Goal: Information Seeking & Learning: Learn about a topic

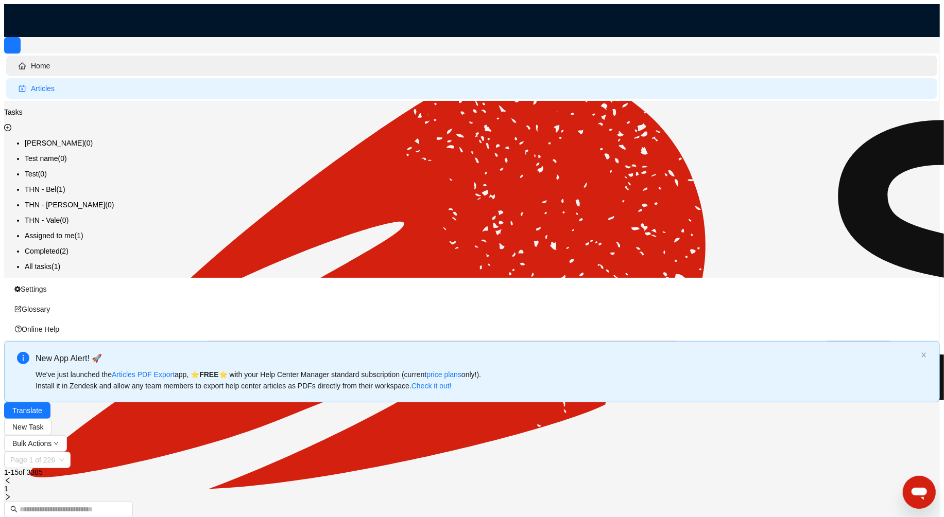
click at [57, 62] on span "Home" at bounding box center [474, 66] width 910 height 21
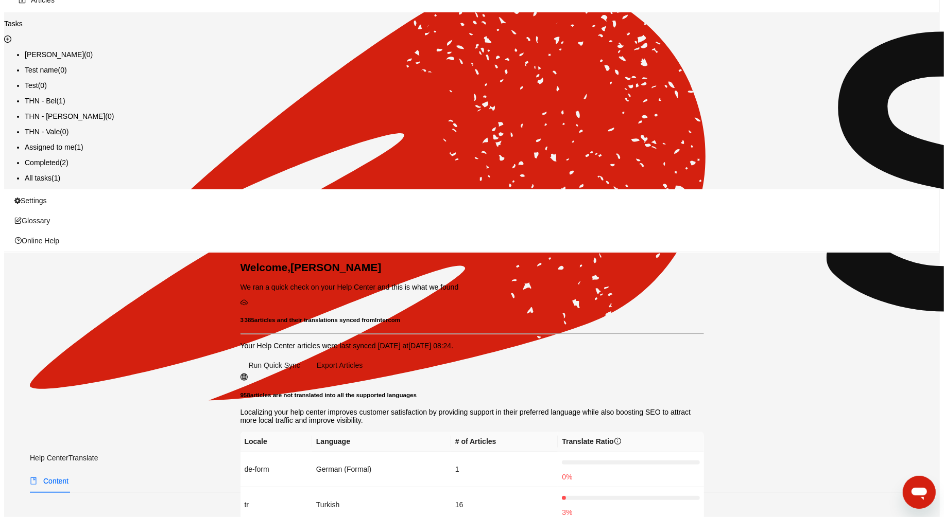
scroll to position [123, 0]
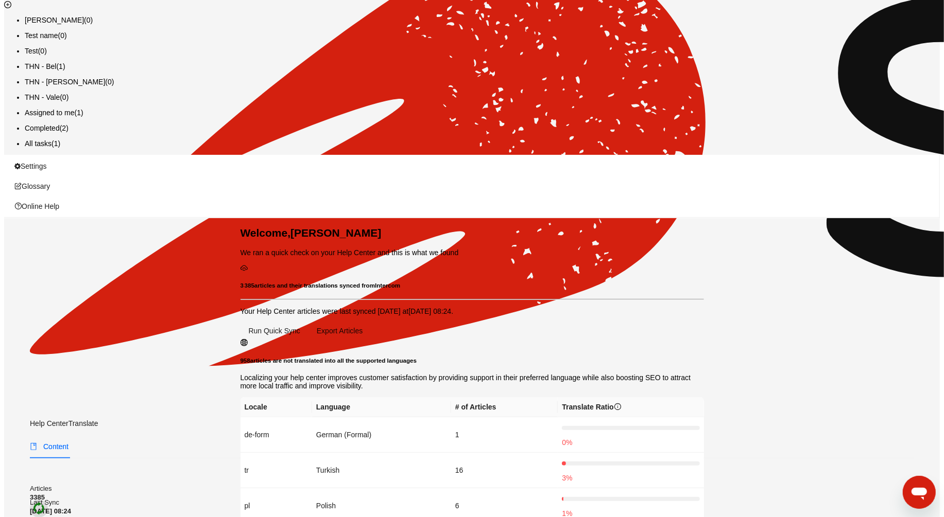
click at [45, 502] on img at bounding box center [38, 508] width 13 height 13
click at [887, 40] on link "Quick Sync" at bounding box center [893, 38] width 44 height 8
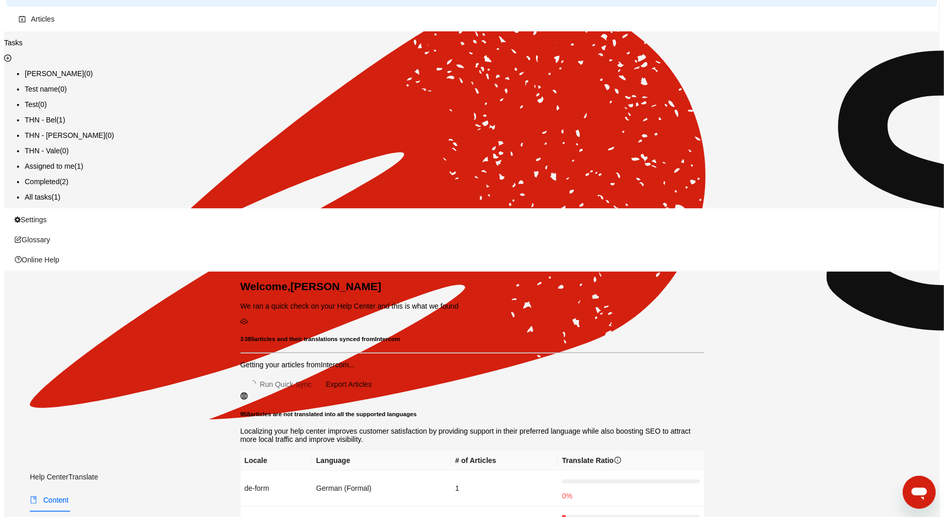
scroll to position [125, 0]
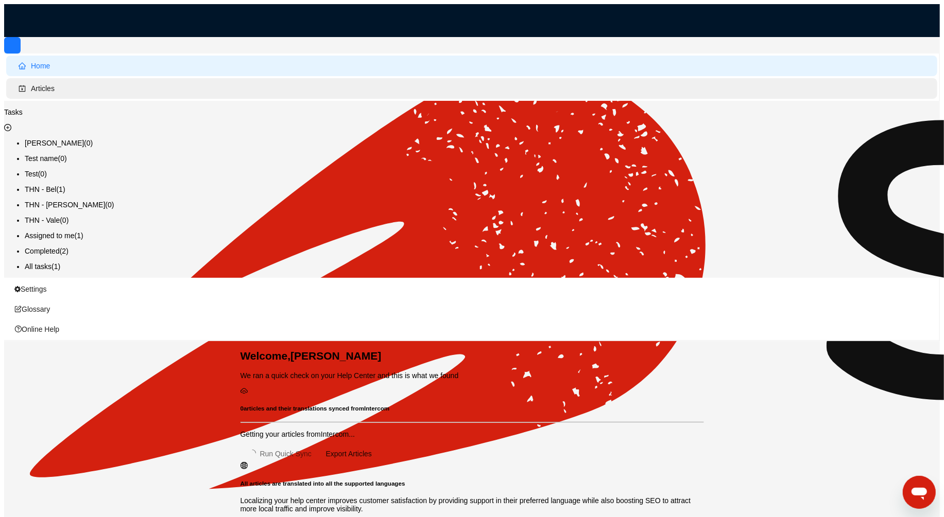
click at [65, 96] on span "Articles" at bounding box center [474, 88] width 910 height 21
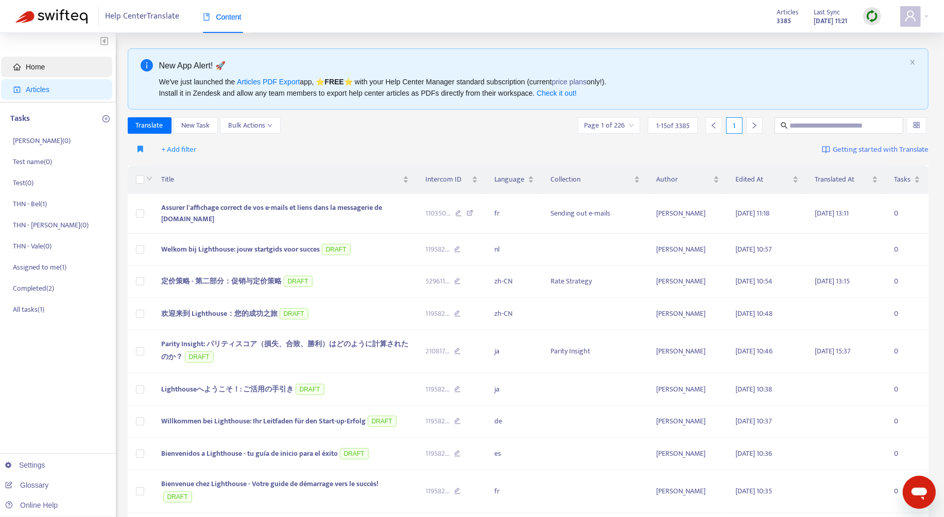
click at [60, 73] on span "Home" at bounding box center [58, 67] width 91 height 21
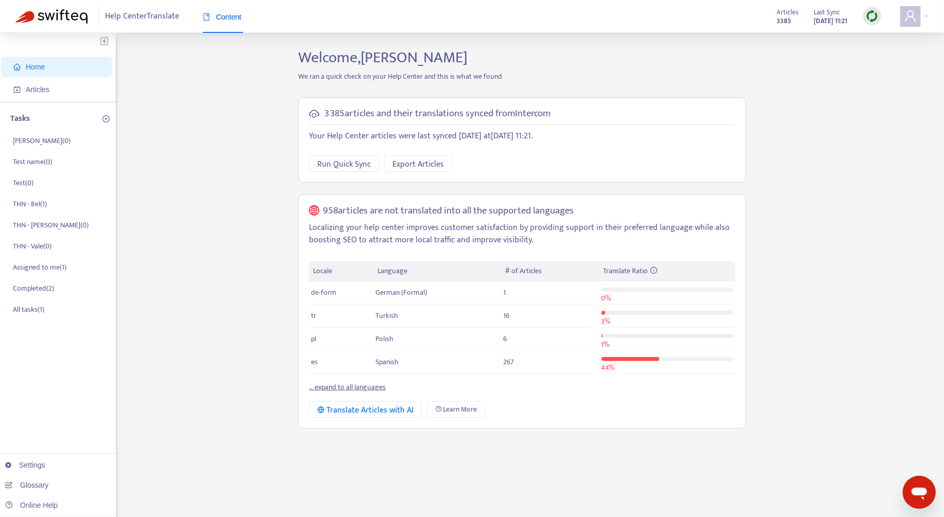
click at [382, 386] on link "... expand to all languages" at bounding box center [347, 387] width 77 height 12
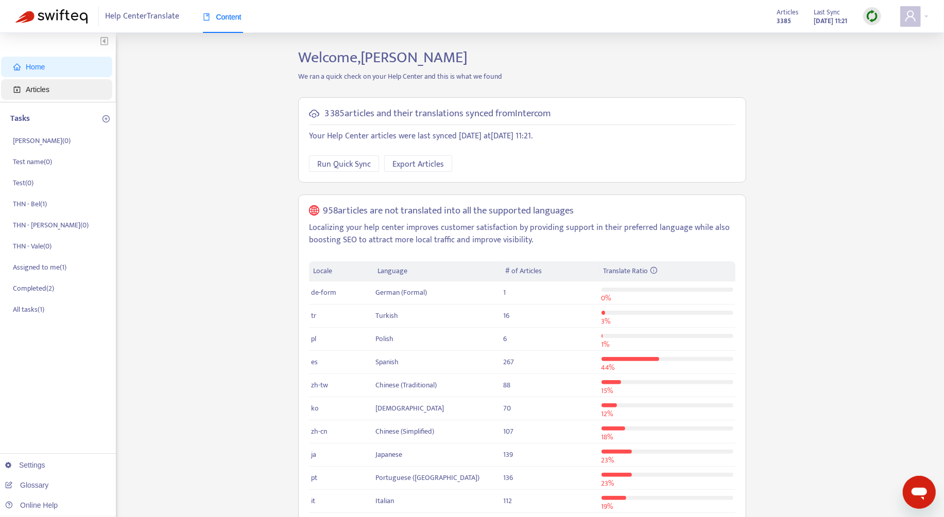
click at [64, 97] on span "Articles" at bounding box center [58, 89] width 91 height 21
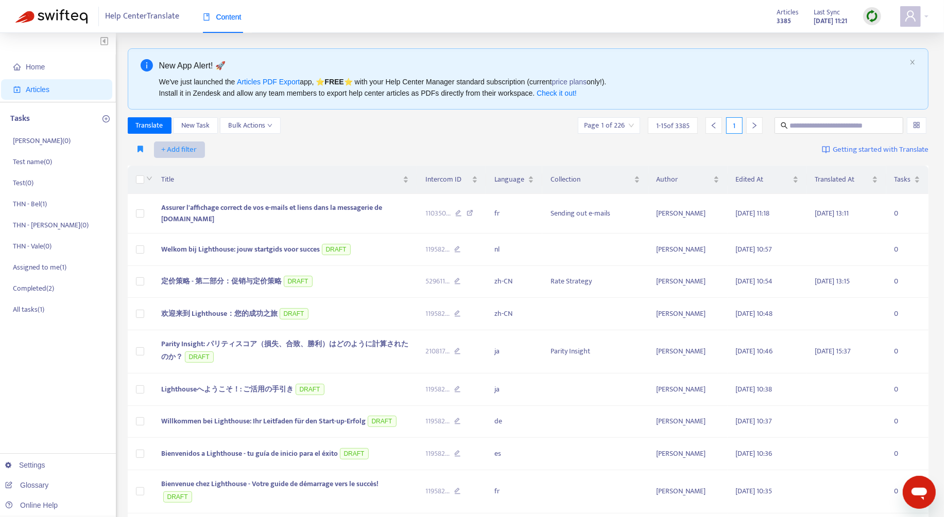
click at [199, 152] on button "+ Add filter" at bounding box center [179, 150] width 51 height 16
click at [199, 171] on span "Language" at bounding box center [194, 169] width 64 height 11
click at [197, 149] on div at bounding box center [185, 150] width 62 height 12
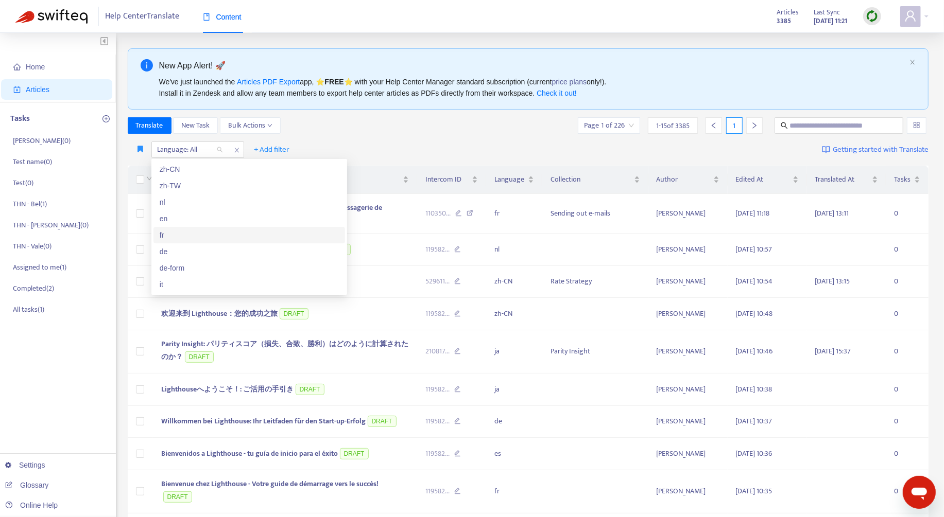
click at [207, 228] on div "fr" at bounding box center [248, 235] width 191 height 16
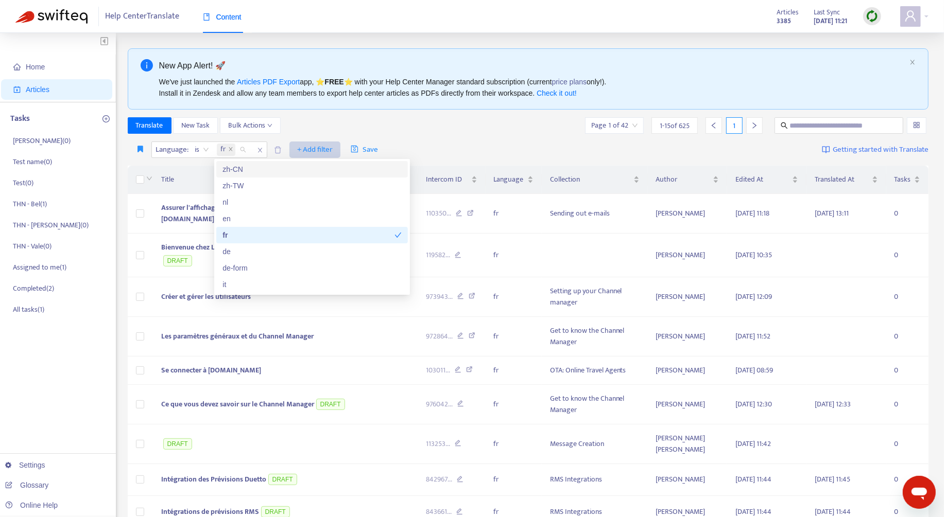
click at [333, 147] on button "+ Add filter" at bounding box center [314, 150] width 51 height 16
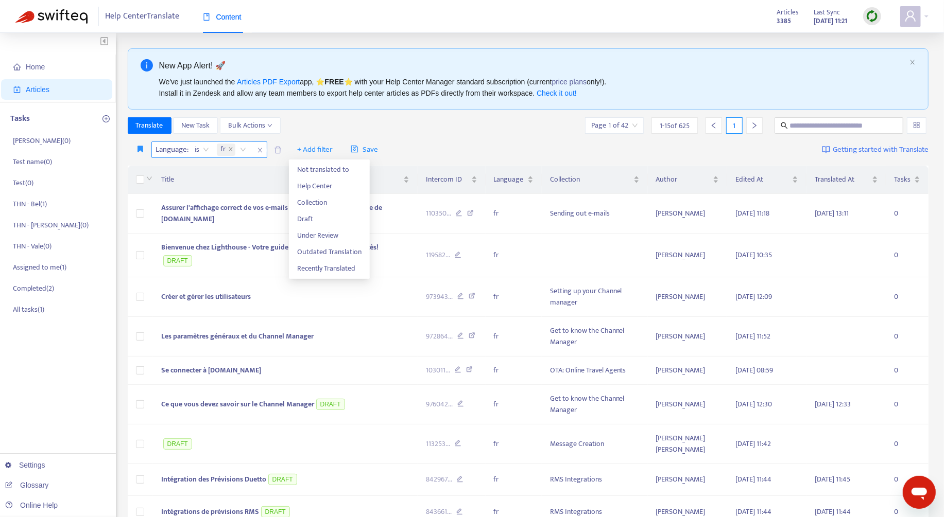
click at [255, 151] on span "close" at bounding box center [259, 150] width 13 height 12
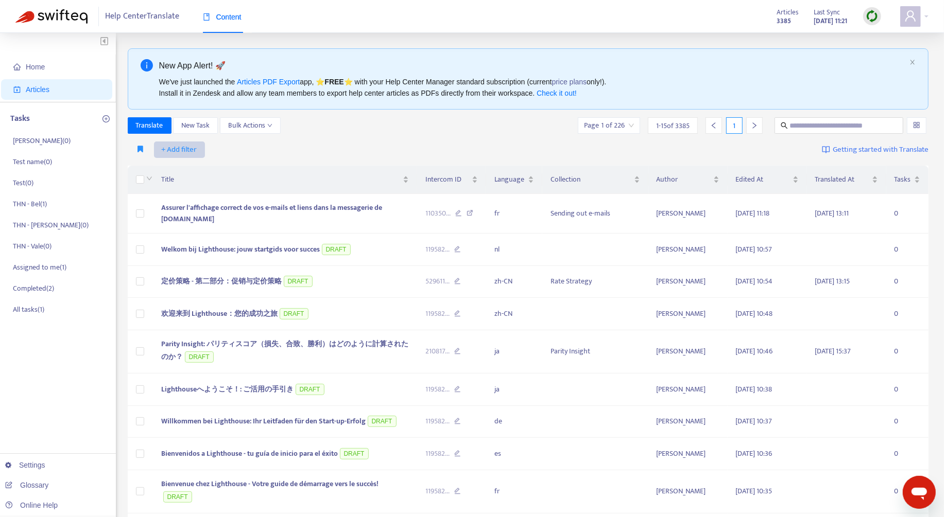
click at [185, 146] on span "+ Add filter" at bounding box center [180, 150] width 36 height 12
click at [235, 143] on div "+ Add filter Getting started with Translate" at bounding box center [528, 150] width 801 height 24
click at [194, 147] on span "+ Add filter" at bounding box center [180, 150] width 36 height 12
click at [204, 182] on span "Not translated to" at bounding box center [194, 186] width 64 height 11
click at [199, 153] on div at bounding box center [185, 150] width 62 height 12
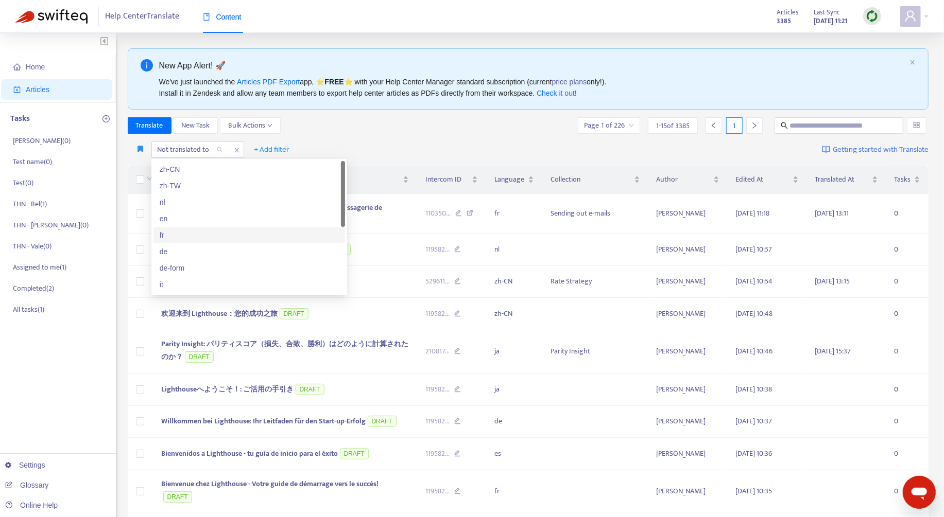
click at [213, 235] on div "fr" at bounding box center [249, 235] width 179 height 11
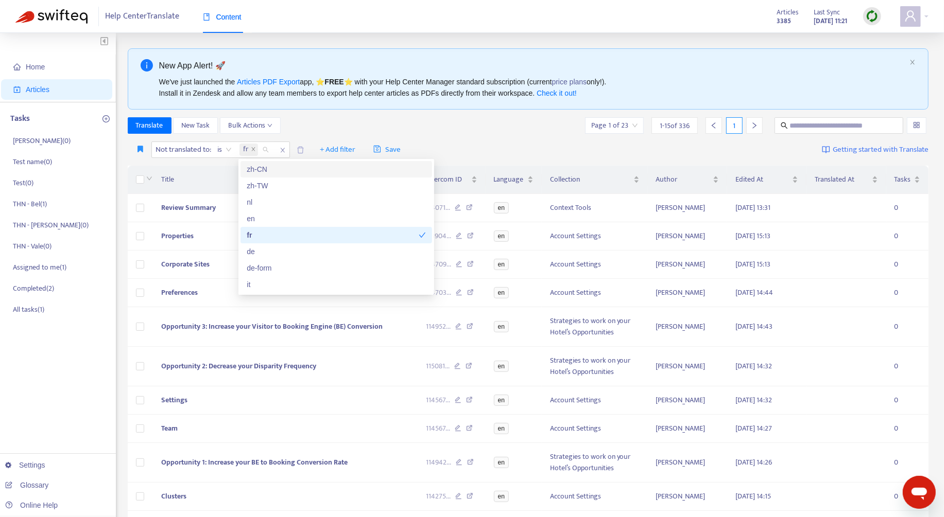
click at [406, 119] on div "Translate New Task Bulk Actions Page 1 of 23 1 - 15 of 336 1" at bounding box center [528, 125] width 801 height 16
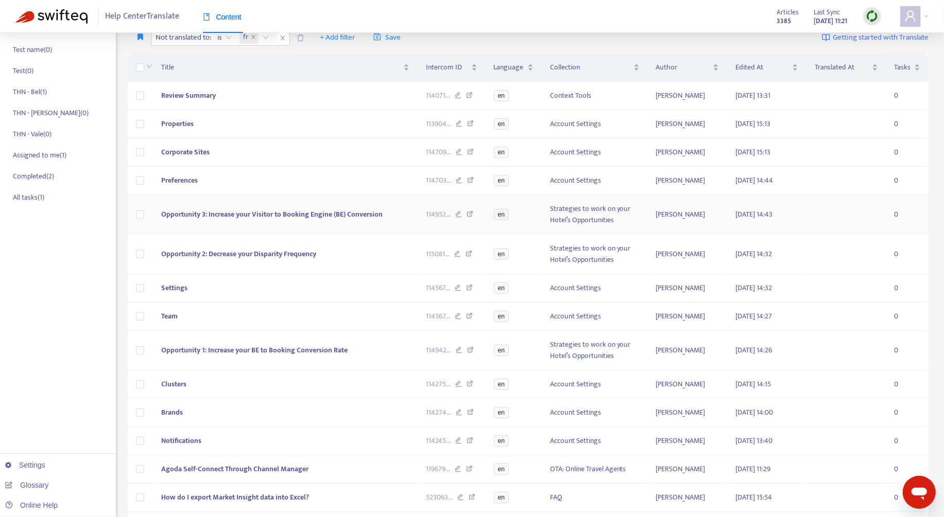
scroll to position [201, 0]
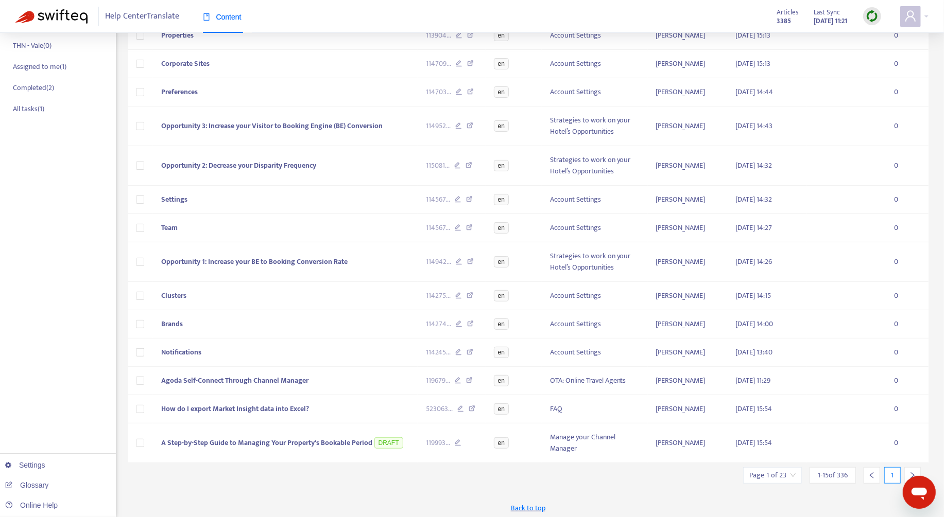
click at [905, 470] on div at bounding box center [912, 475] width 16 height 16
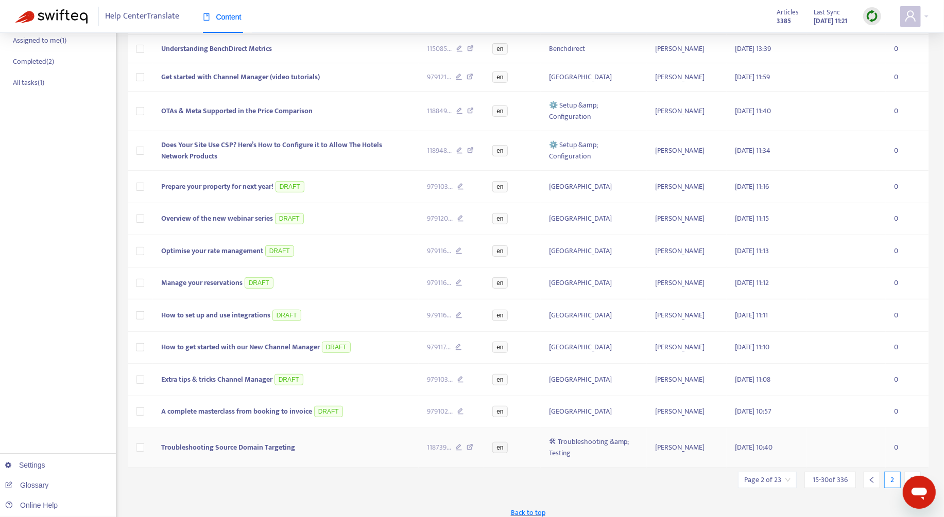
scroll to position [229, 0]
click at [912, 475] on icon "right" at bounding box center [913, 478] width 4 height 6
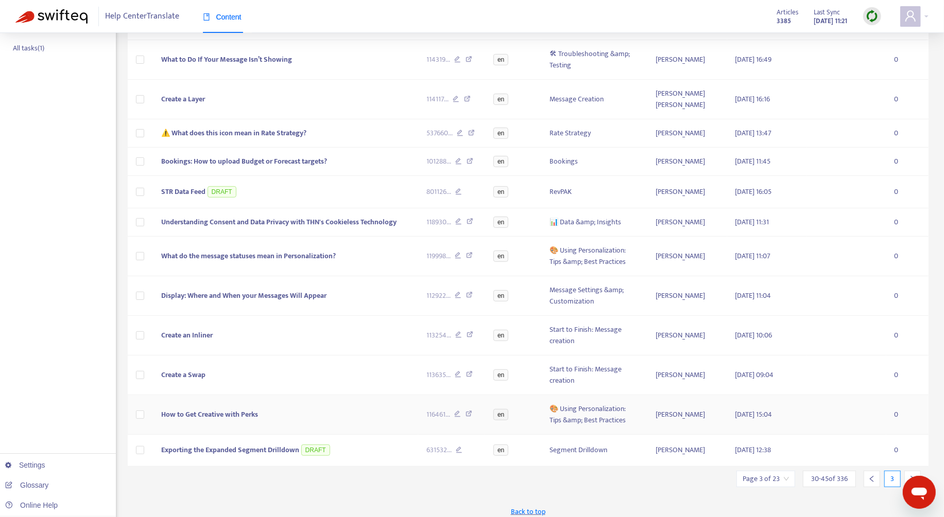
scroll to position [265, 0]
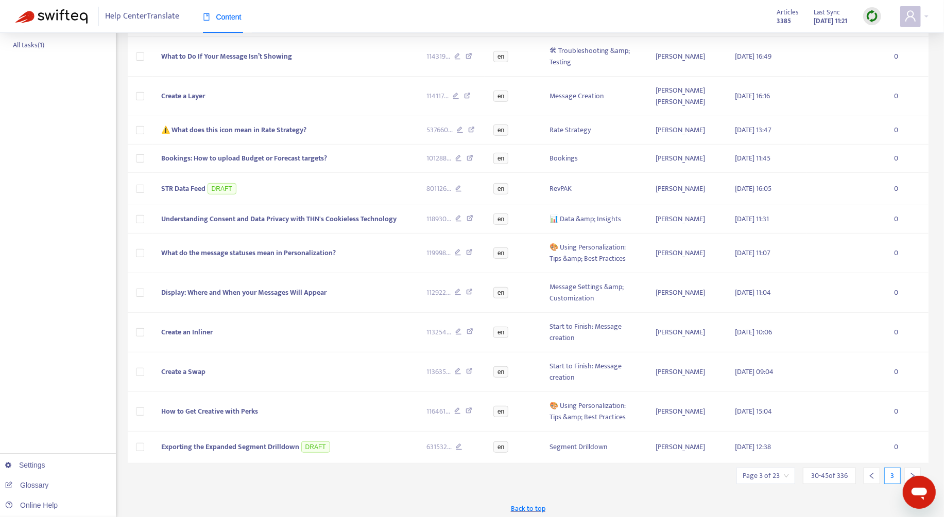
click at [908, 468] on div at bounding box center [912, 476] width 16 height 16
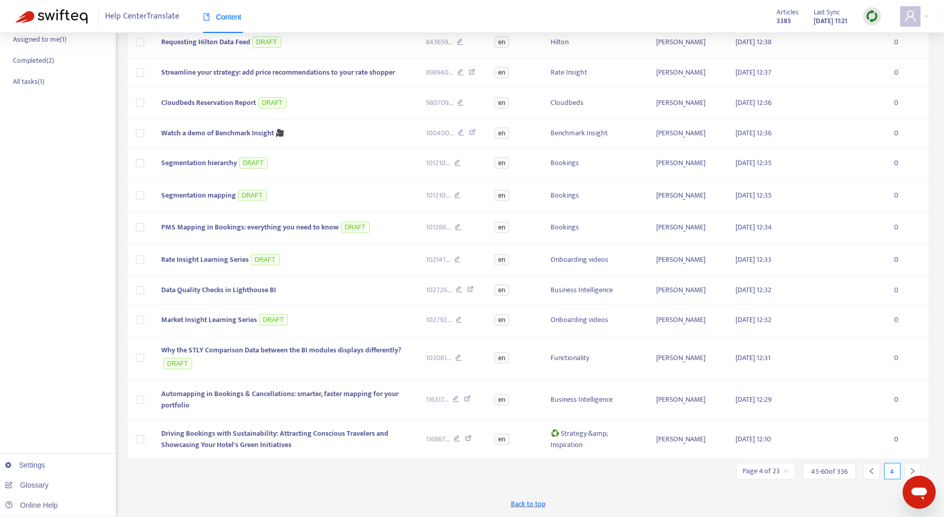
scroll to position [221, 0]
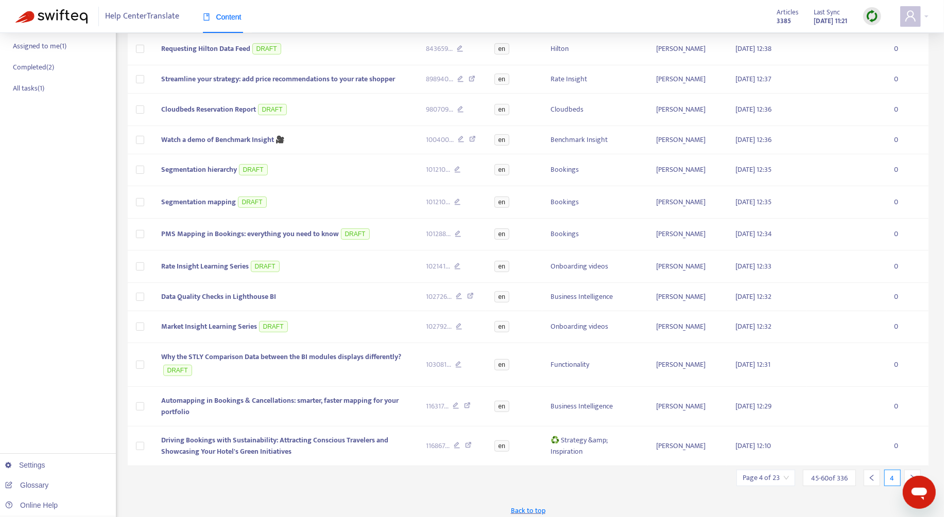
click at [912, 475] on icon "right" at bounding box center [912, 478] width 7 height 7
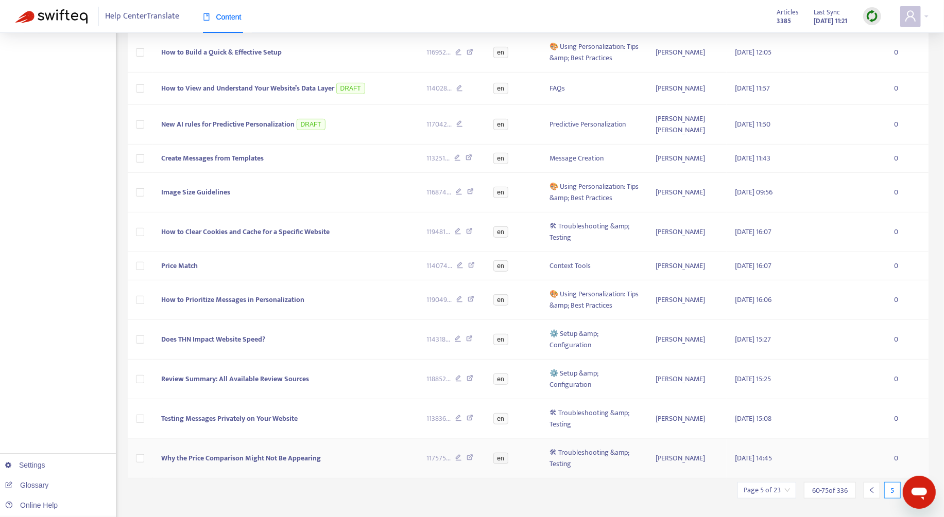
scroll to position [295, 0]
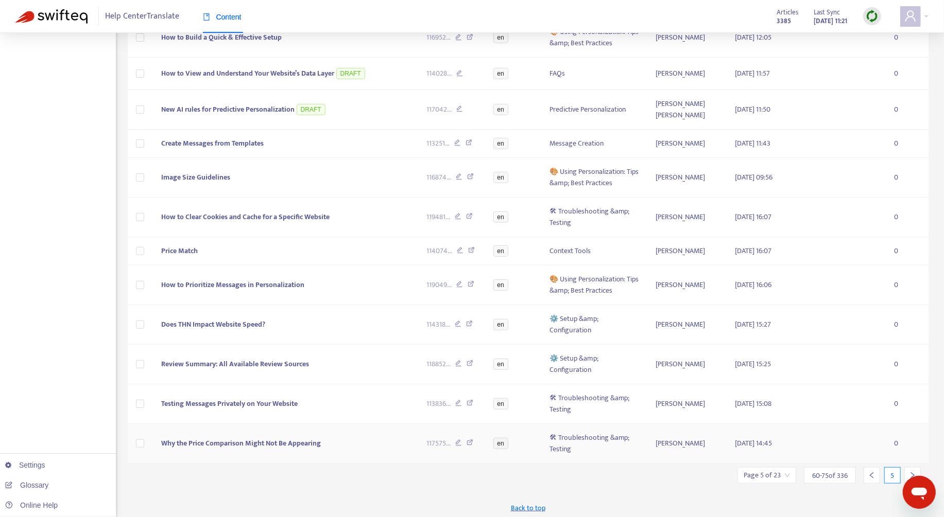
click at [910, 467] on div at bounding box center [912, 475] width 16 height 16
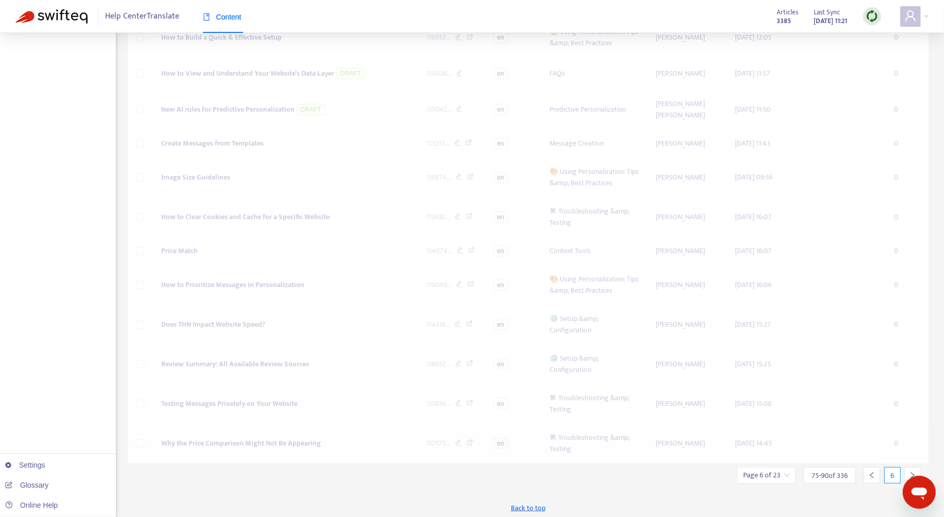
scroll to position [261, 0]
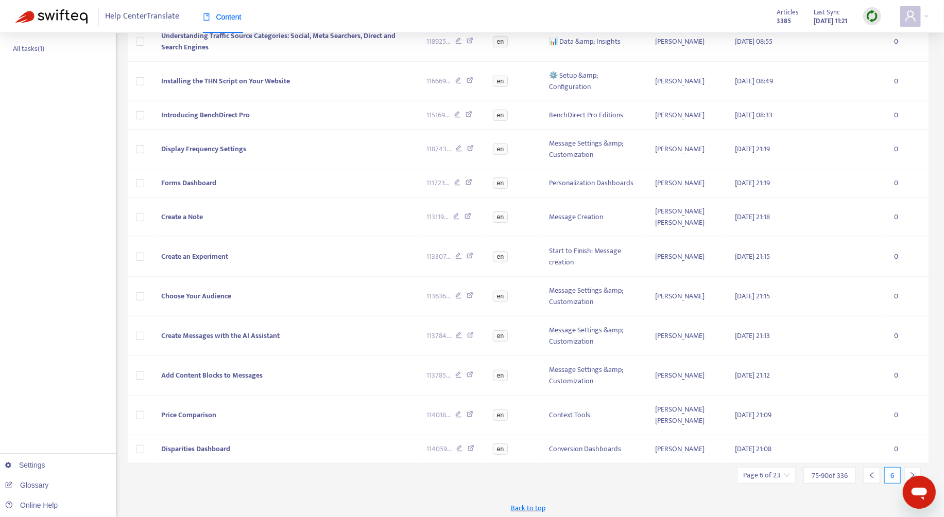
click at [910, 467] on div at bounding box center [912, 475] width 16 height 16
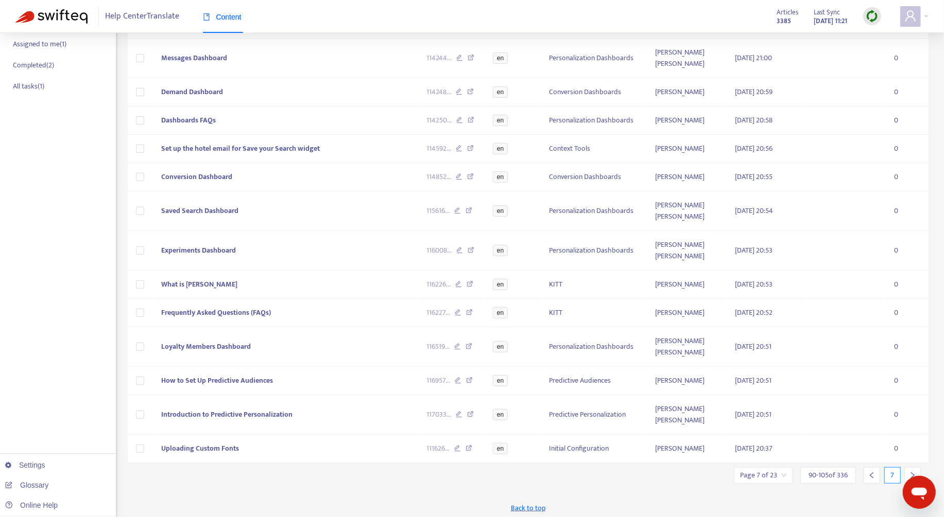
click at [910, 467] on div at bounding box center [912, 475] width 16 height 16
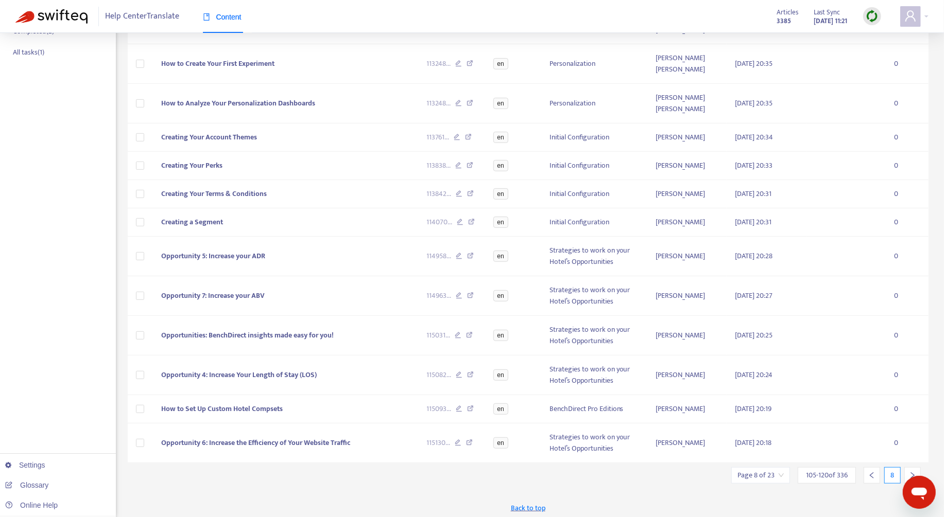
click at [910, 467] on div at bounding box center [912, 475] width 16 height 16
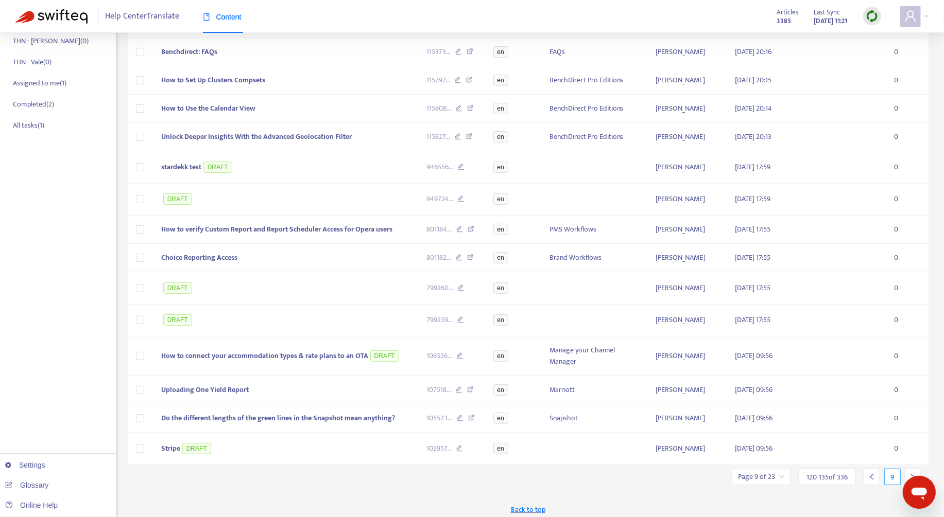
click at [910, 469] on div at bounding box center [912, 477] width 16 height 16
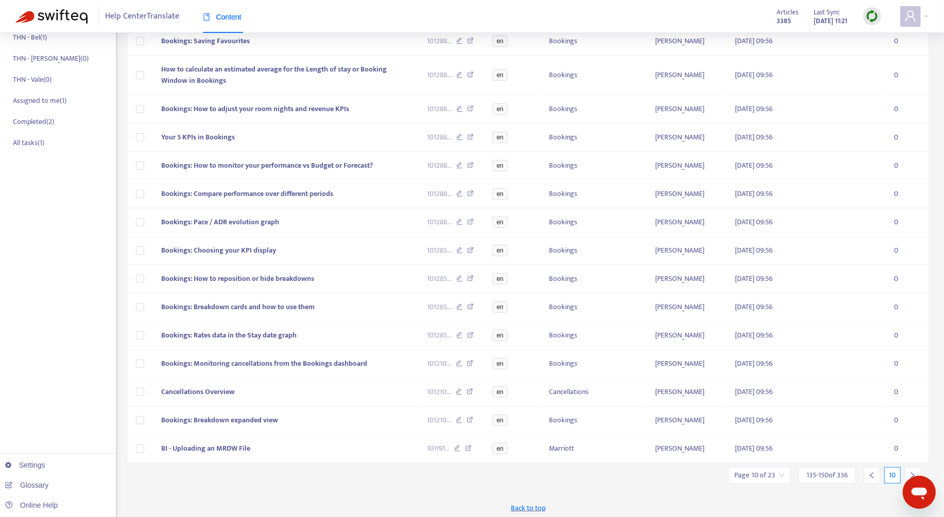
click at [910, 467] on div at bounding box center [912, 475] width 16 height 16
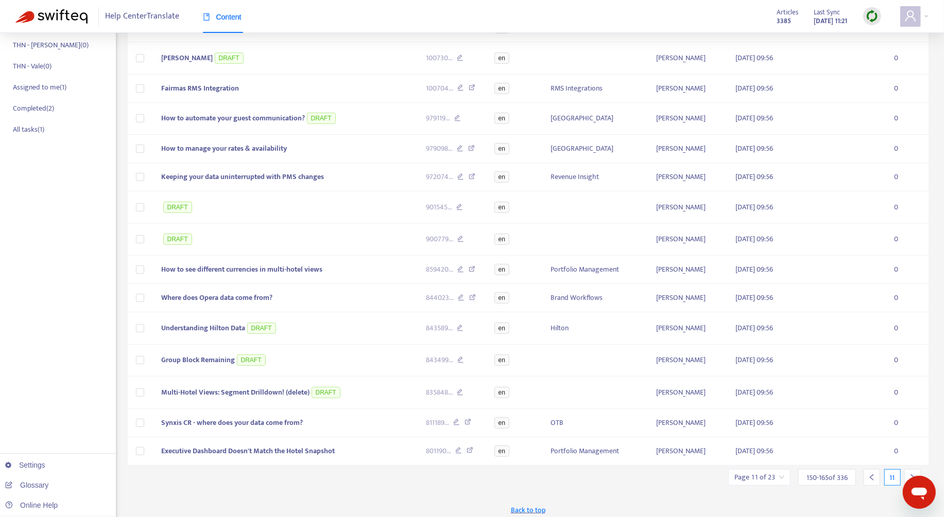
click at [910, 469] on div at bounding box center [912, 477] width 16 height 16
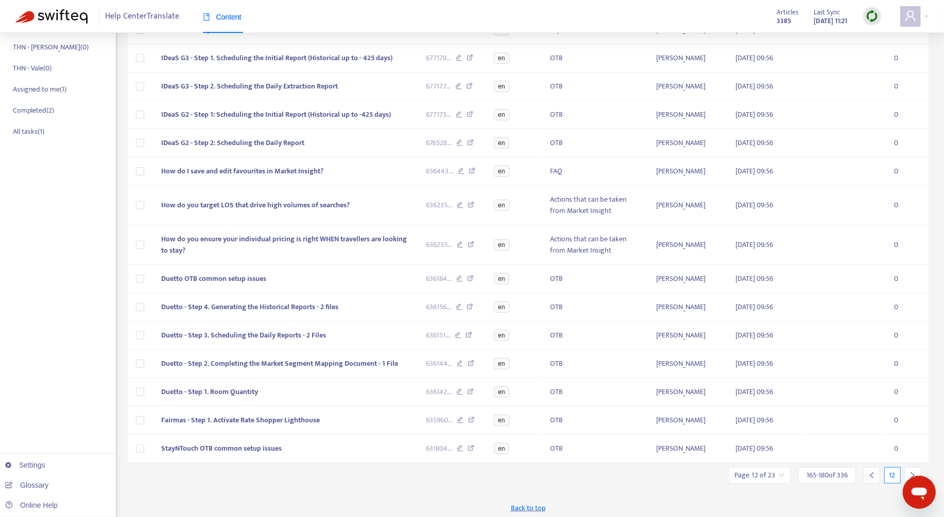
click at [910, 467] on div at bounding box center [912, 475] width 16 height 16
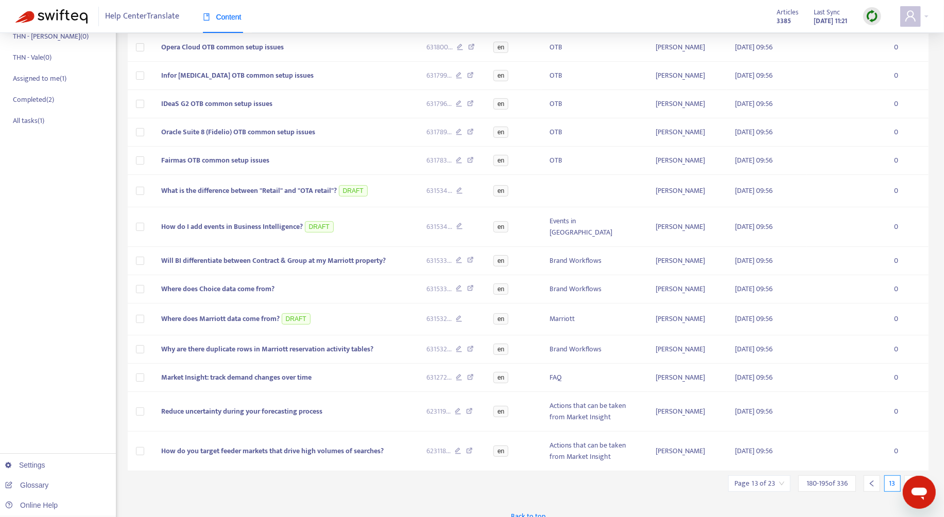
click at [910, 476] on div at bounding box center [912, 484] width 16 height 16
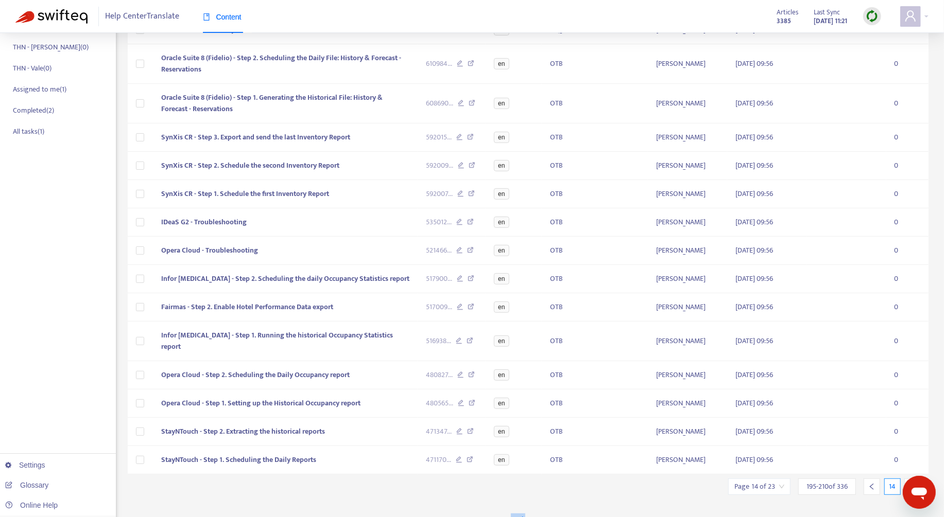
click at [910, 479] on div at bounding box center [912, 487] width 16 height 16
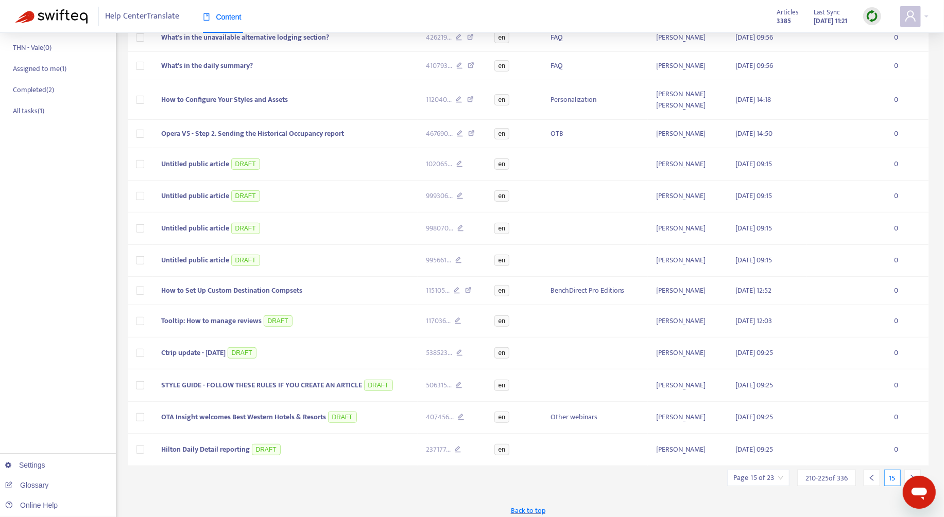
click at [910, 470] on div at bounding box center [912, 478] width 16 height 16
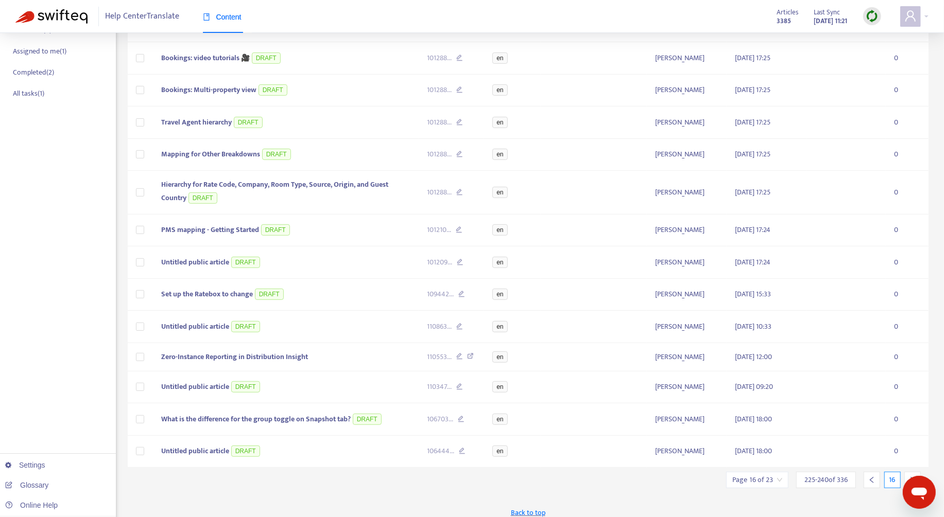
click at [910, 472] on div at bounding box center [912, 480] width 16 height 16
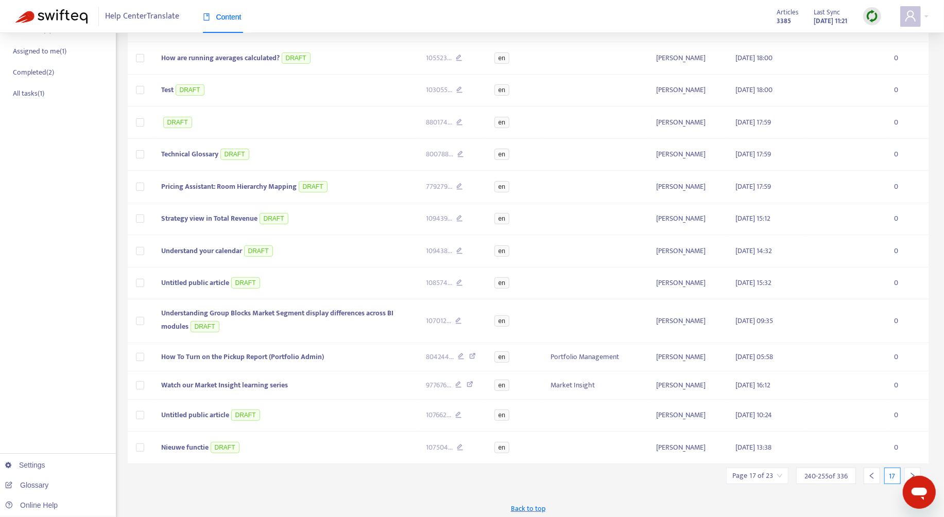
scroll to position [213, 0]
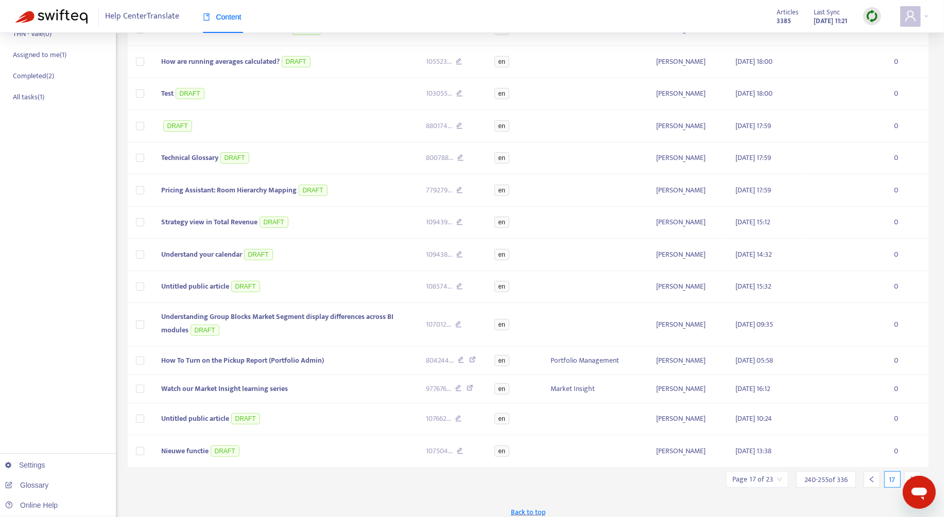
click at [910, 472] on div at bounding box center [912, 480] width 16 height 16
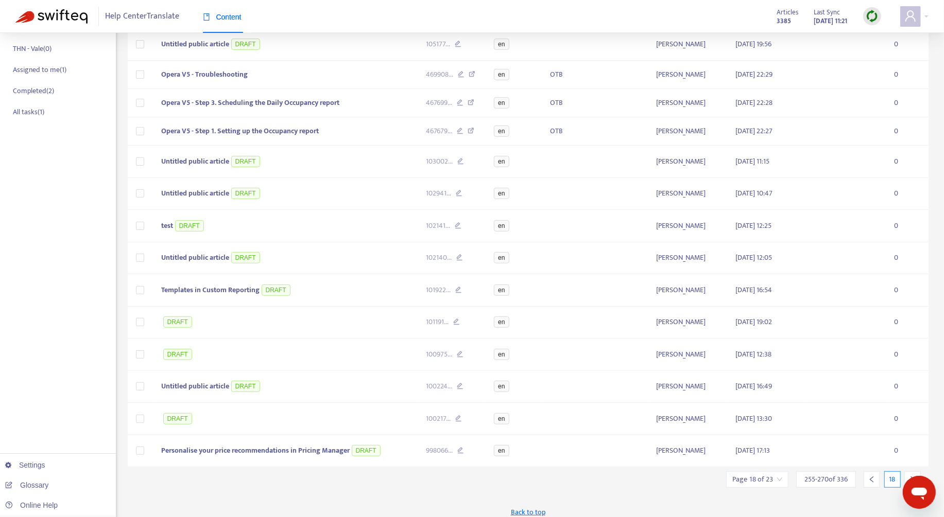
click at [910, 472] on div at bounding box center [912, 480] width 16 height 16
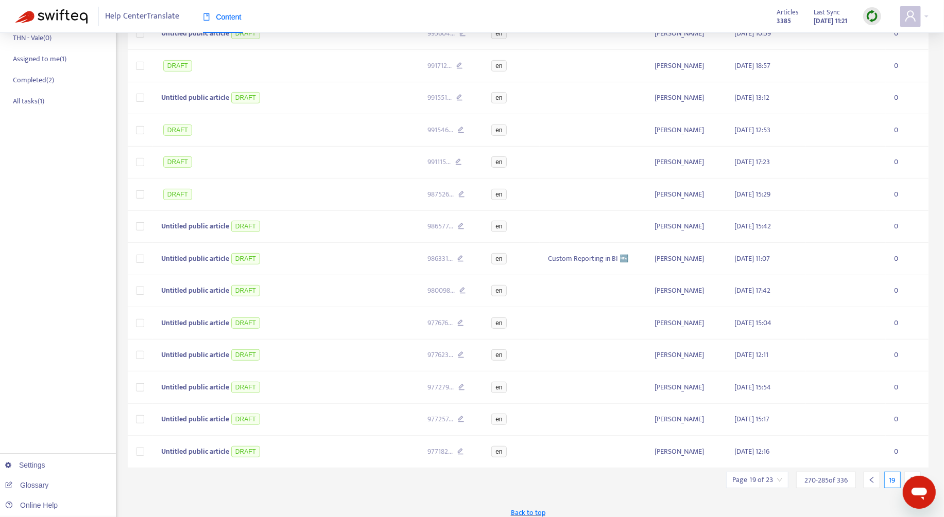
click at [910, 472] on div at bounding box center [912, 480] width 16 height 16
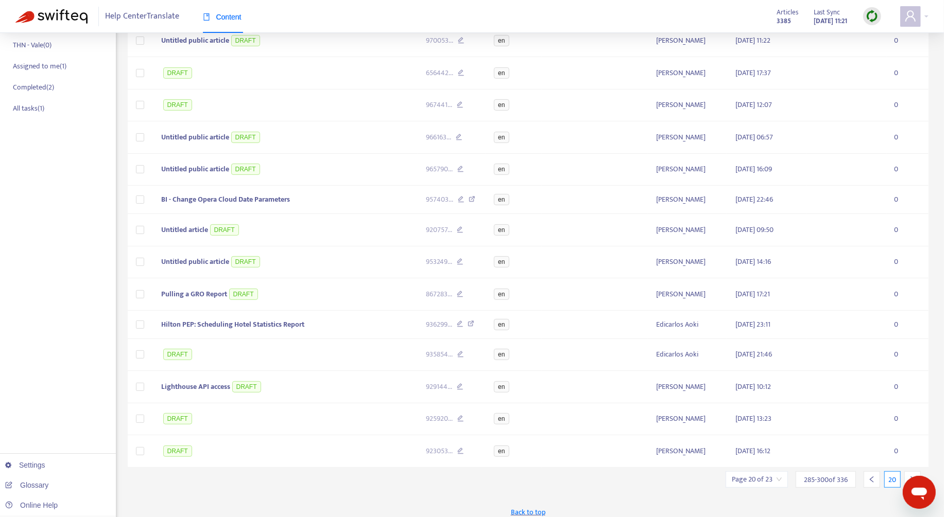
click at [910, 472] on div at bounding box center [912, 480] width 16 height 16
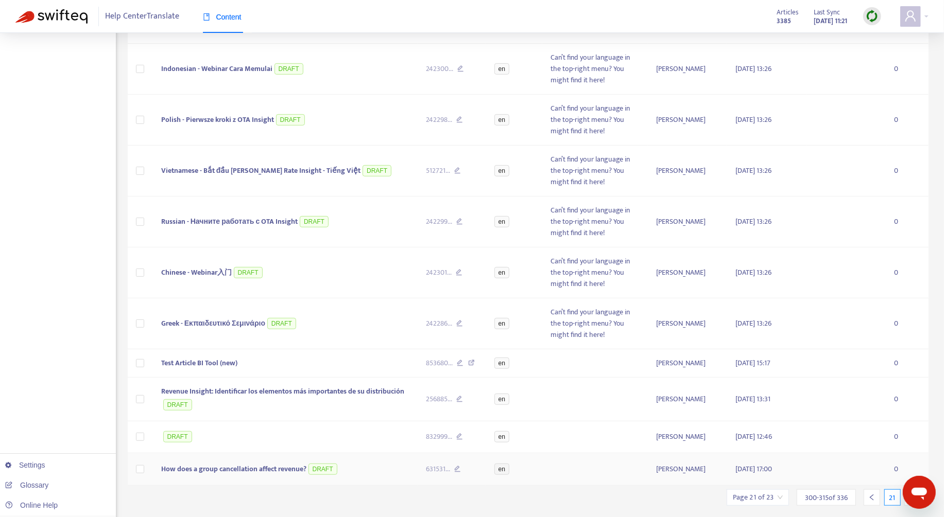
scroll to position [327, 0]
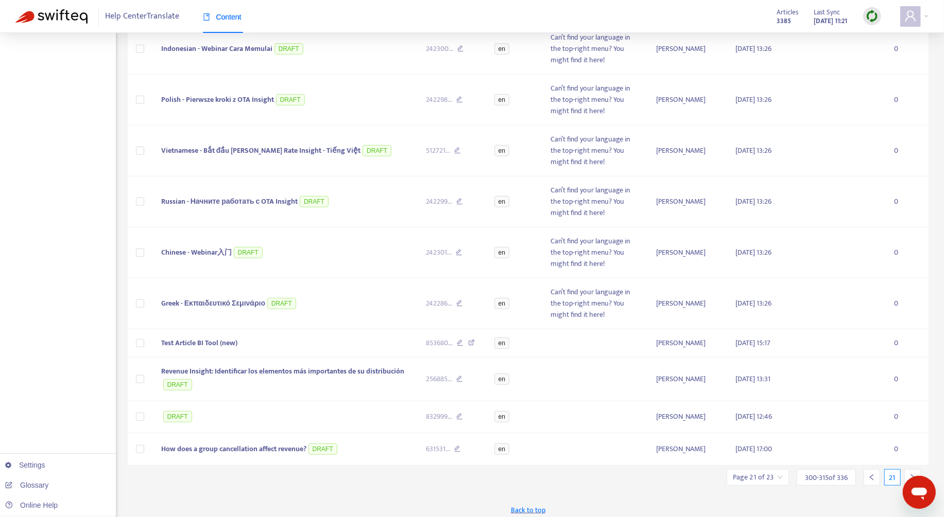
click at [910, 474] on icon "right" at bounding box center [912, 477] width 7 height 7
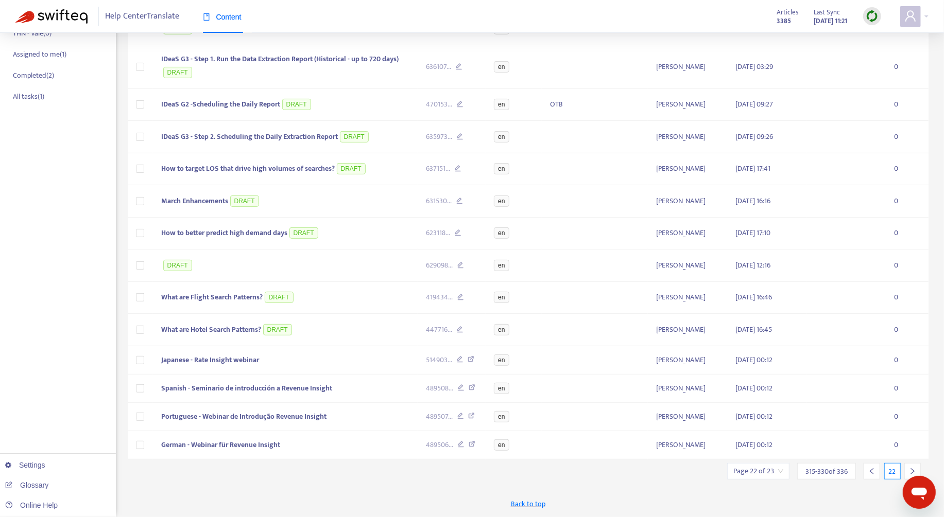
scroll to position [206, 0]
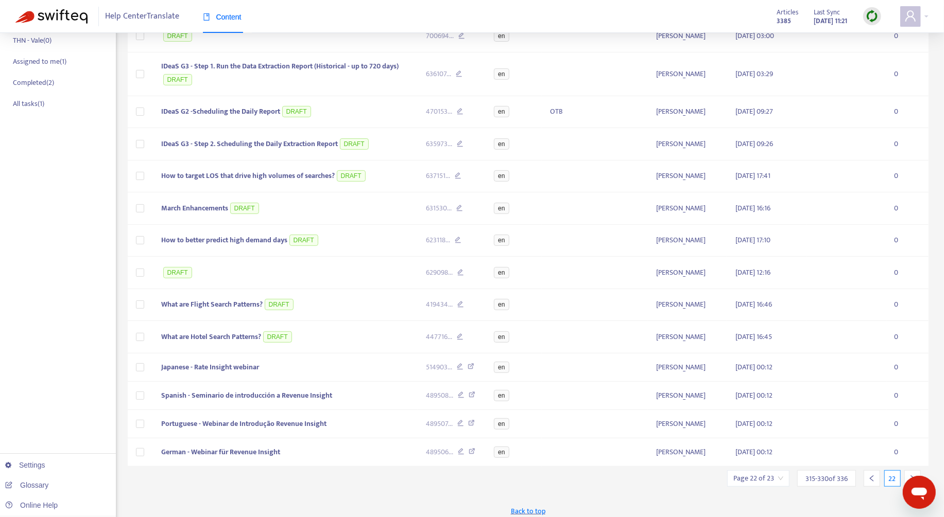
click at [910, 475] on icon "right" at bounding box center [912, 478] width 7 height 7
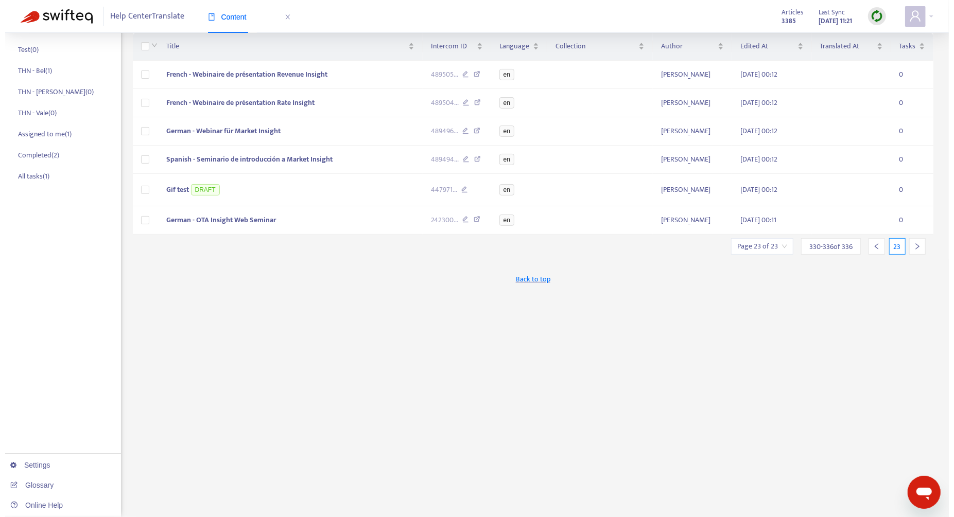
scroll to position [133, 0]
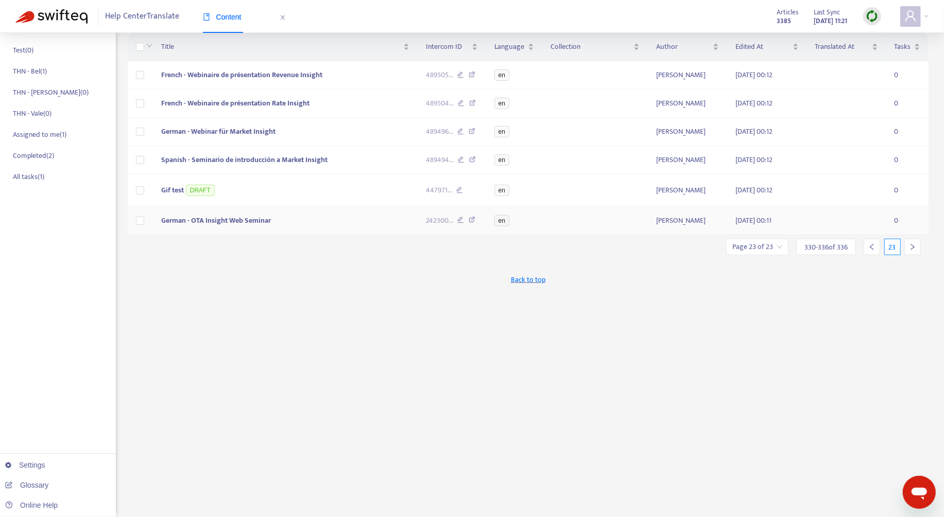
click at [239, 218] on span "German - OTA Insight Web Seminar" at bounding box center [216, 221] width 110 height 12
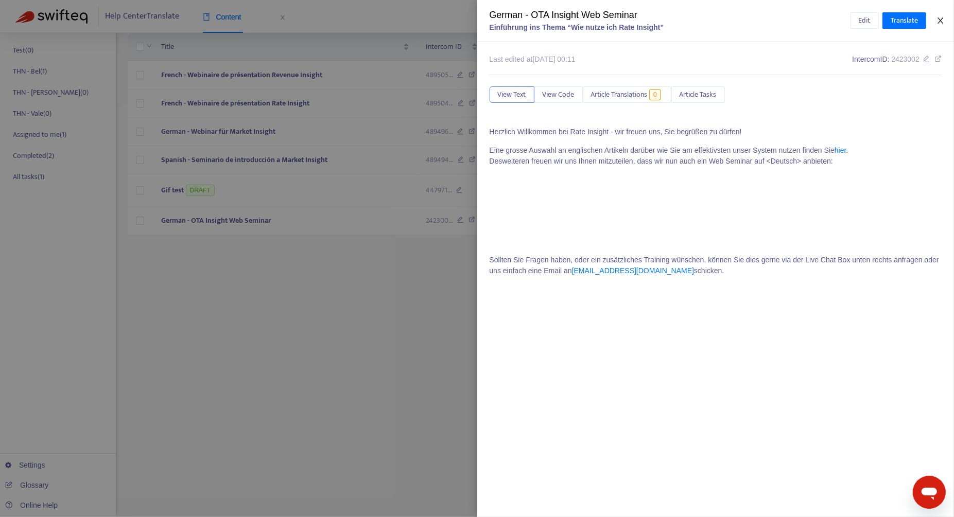
click at [939, 19] on icon "close" at bounding box center [940, 21] width 6 height 6
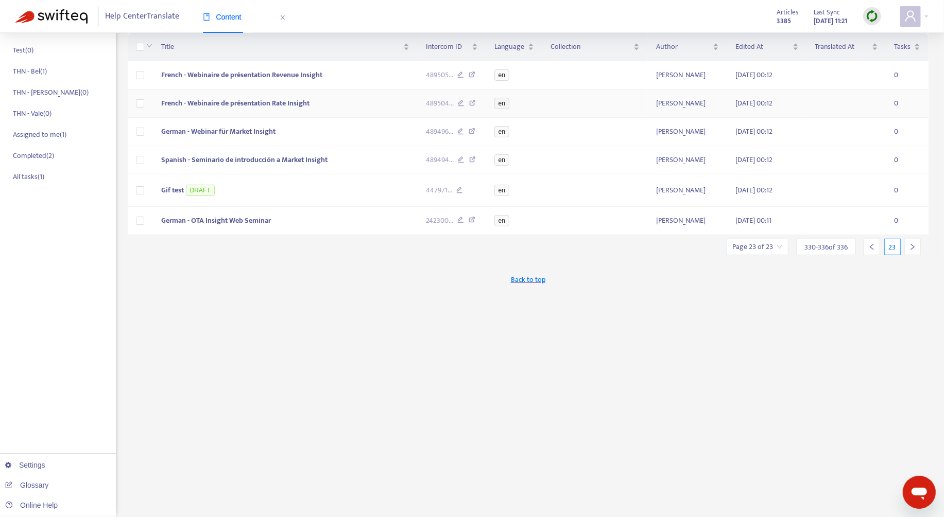
click at [402, 105] on td "French - Webinaire de présentation Rate Insight" at bounding box center [285, 104] width 265 height 28
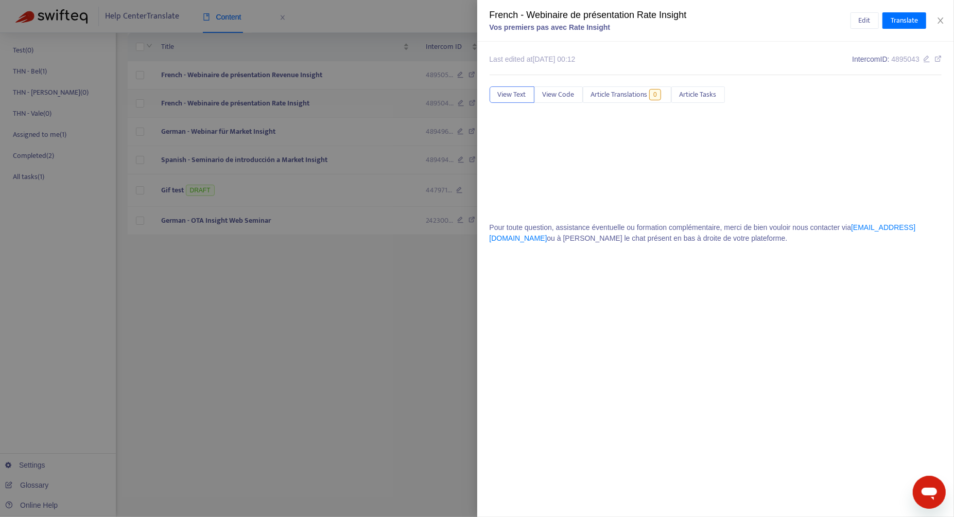
click at [402, 105] on div at bounding box center [477, 258] width 954 height 517
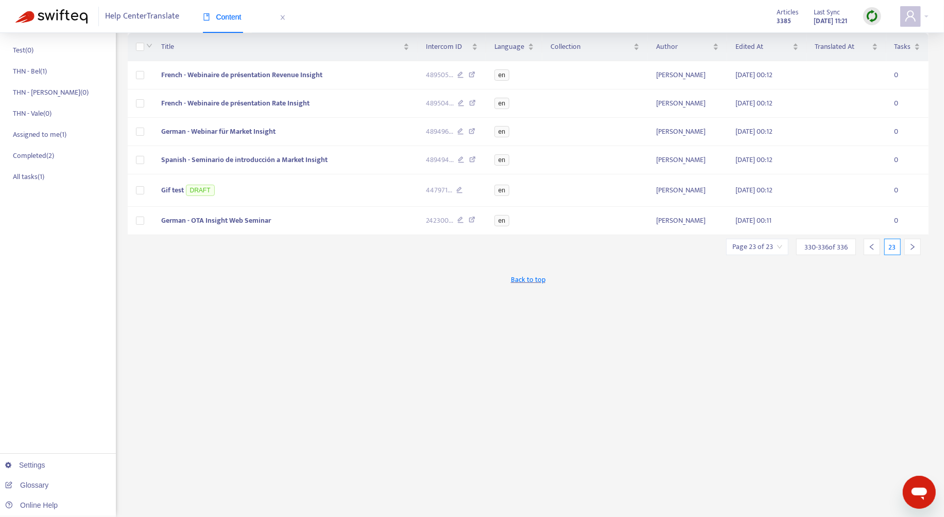
click at [873, 250] on div at bounding box center [871, 247] width 16 height 16
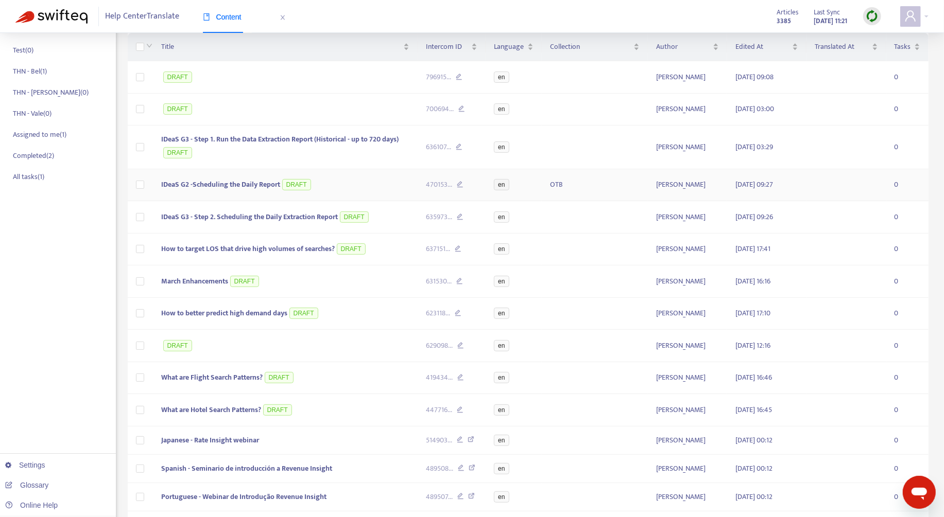
click at [380, 186] on td "IDeaS G2 -Scheduling the Daily Report DRAFT" at bounding box center [285, 185] width 265 height 32
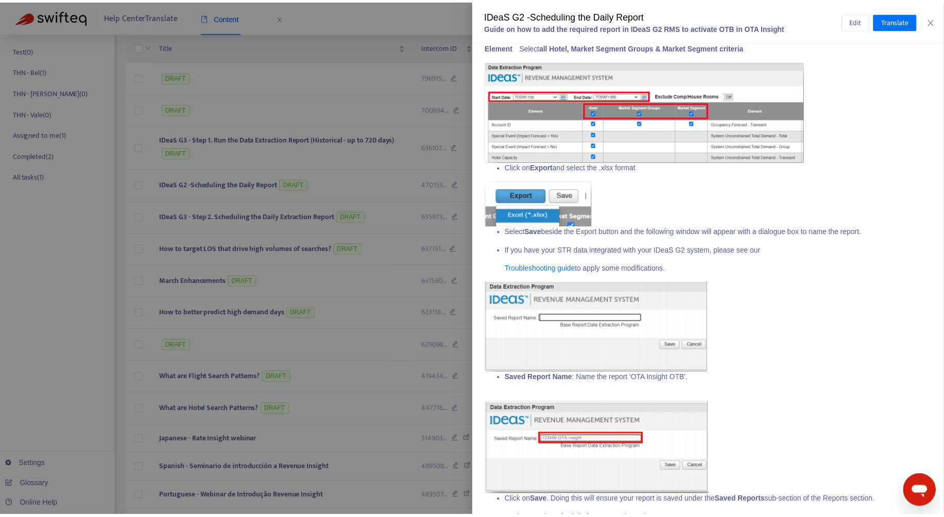
scroll to position [891, 0]
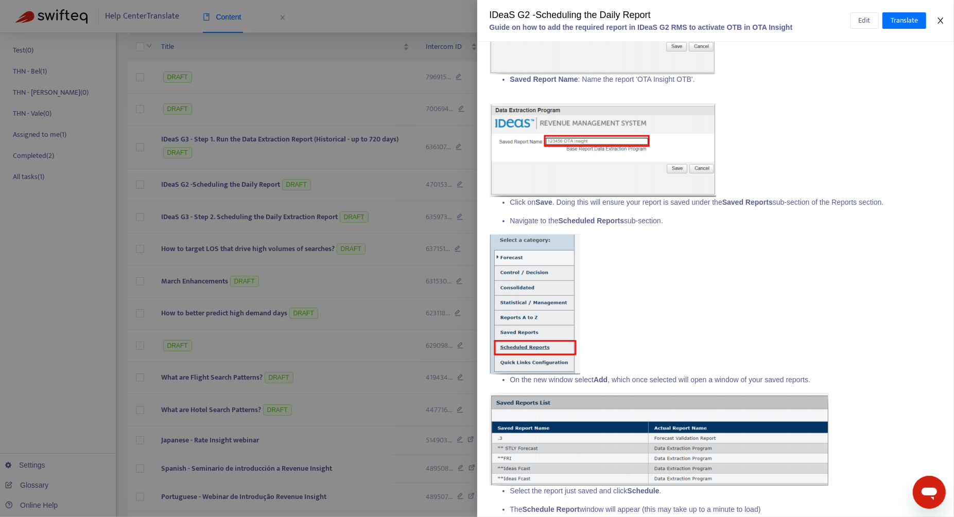
click at [941, 16] on icon "close" at bounding box center [940, 20] width 8 height 8
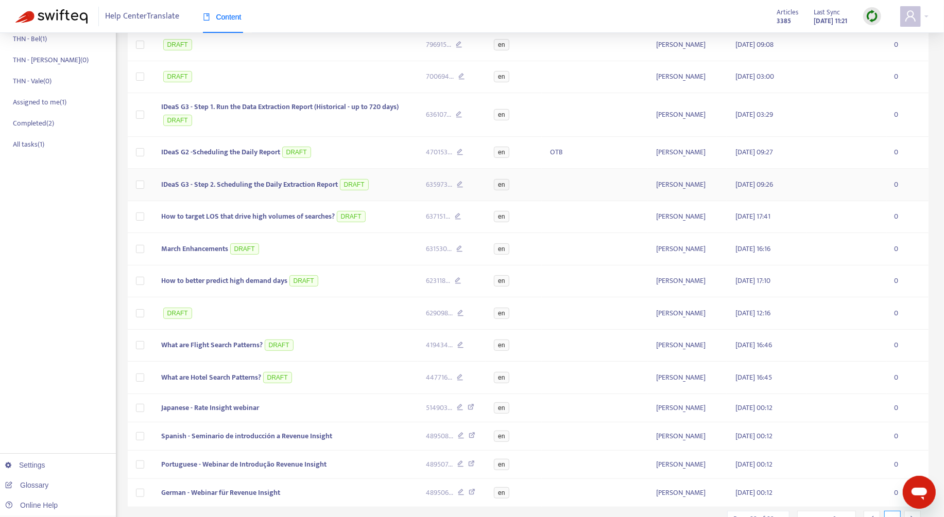
scroll to position [206, 0]
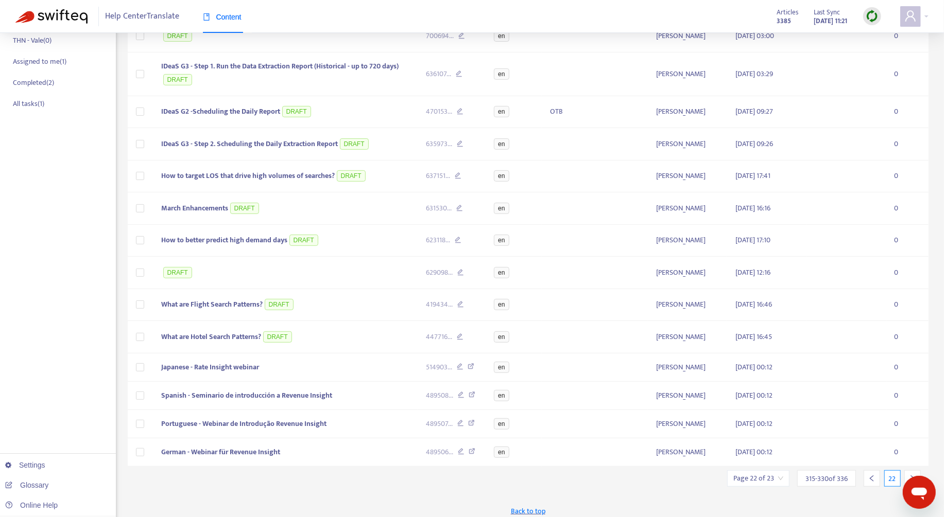
click at [878, 471] on div at bounding box center [871, 479] width 16 height 16
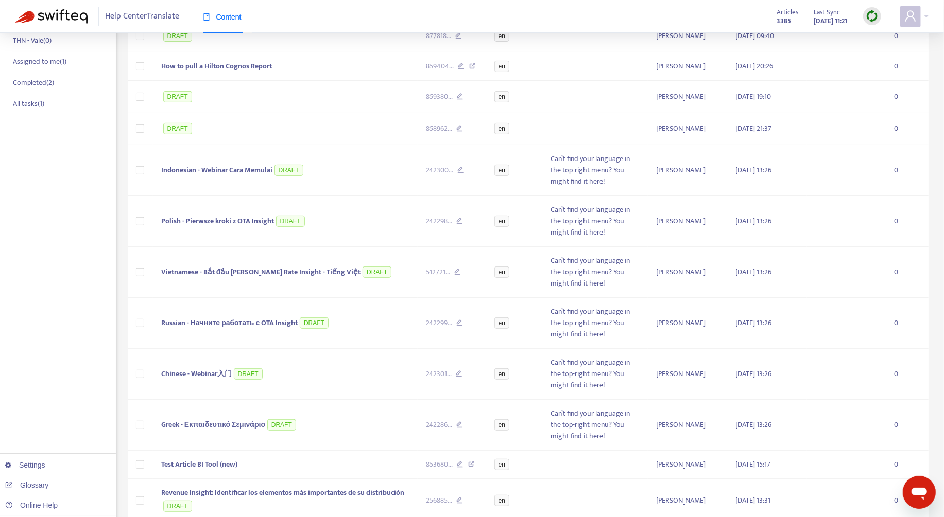
scroll to position [327, 0]
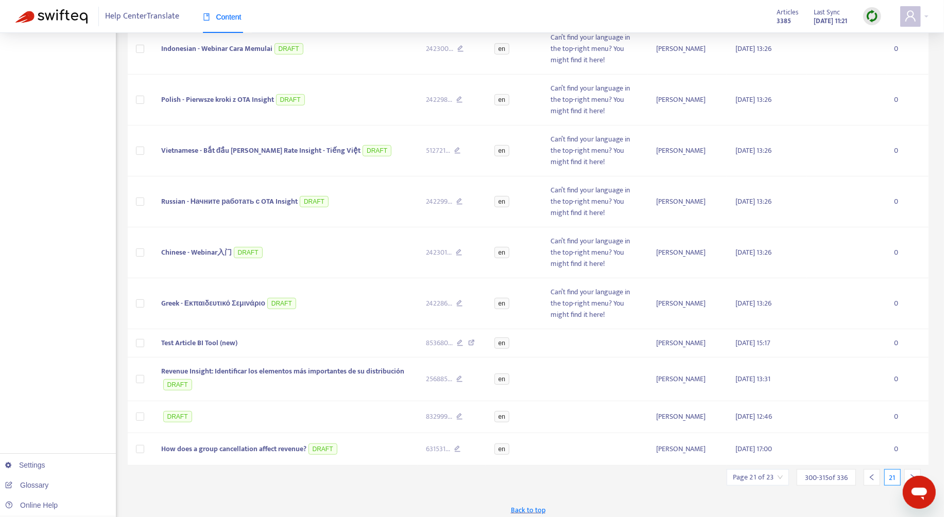
click at [867, 474] on div at bounding box center [871, 477] width 16 height 16
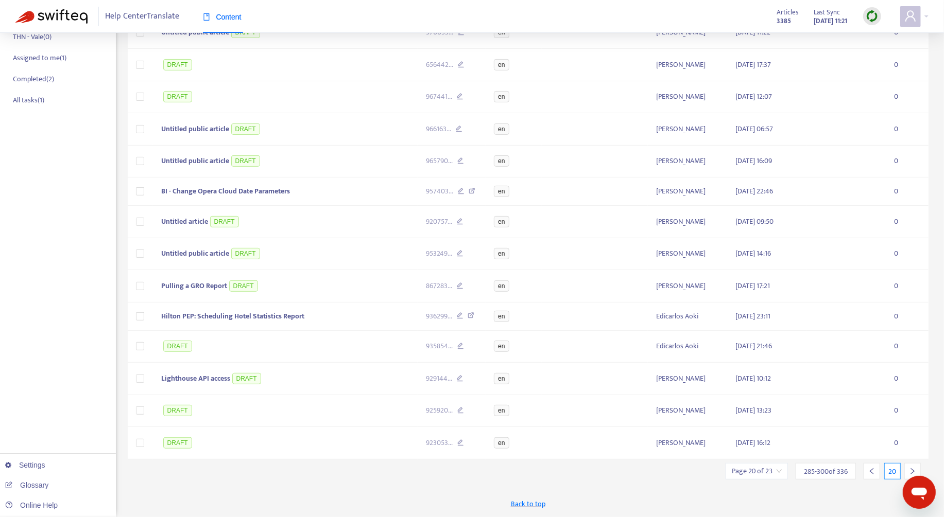
scroll to position [201, 0]
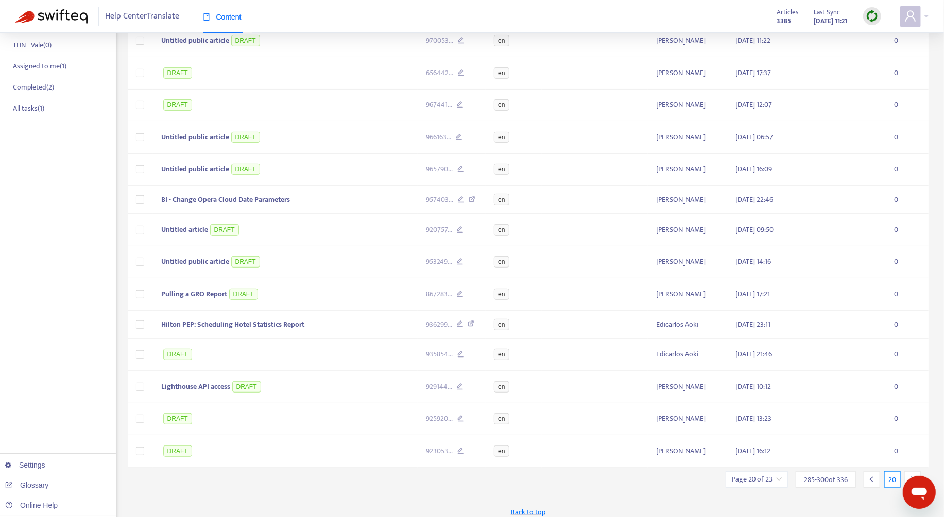
click at [868, 476] on icon "left" at bounding box center [871, 479] width 7 height 7
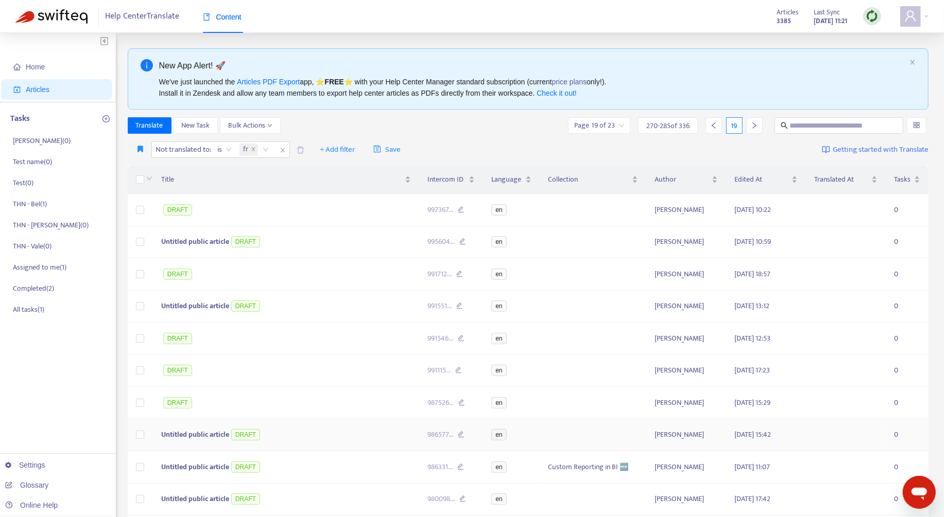
scroll to position [208, 0]
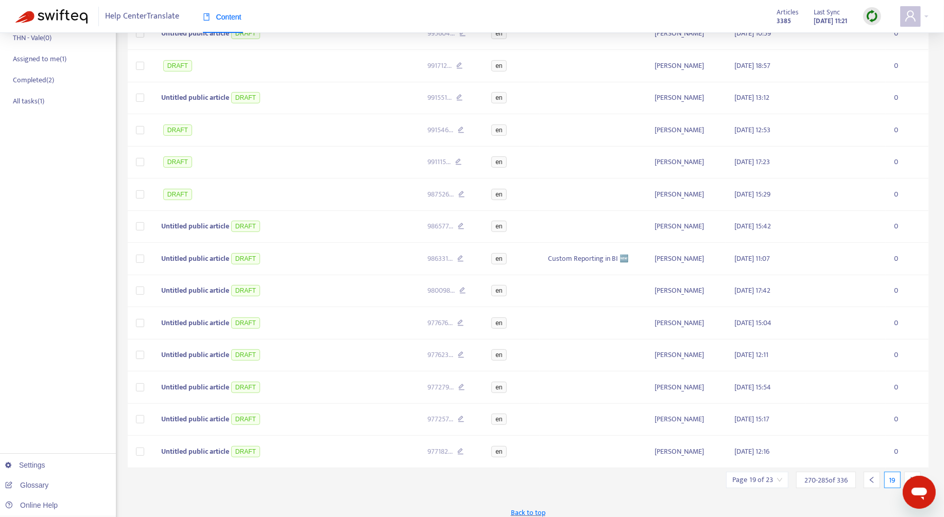
click at [868, 477] on icon "left" at bounding box center [871, 480] width 7 height 7
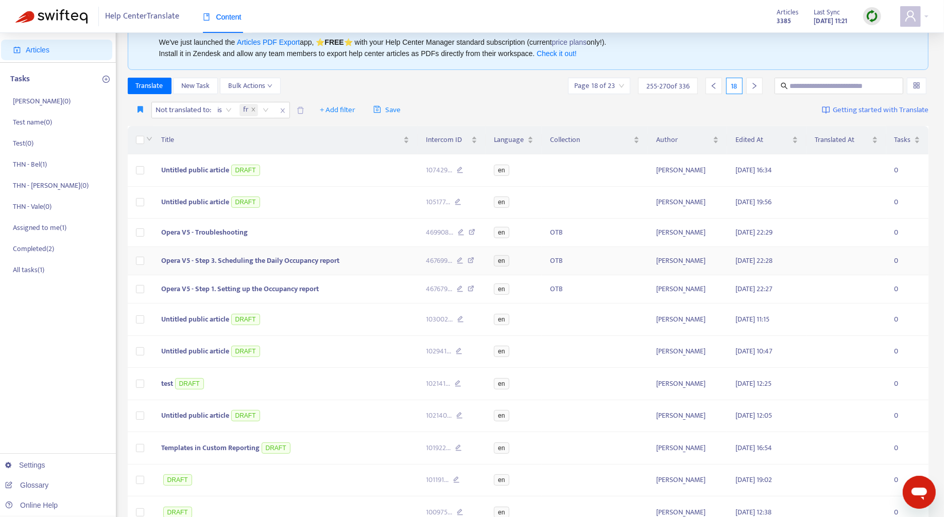
scroll to position [0, 0]
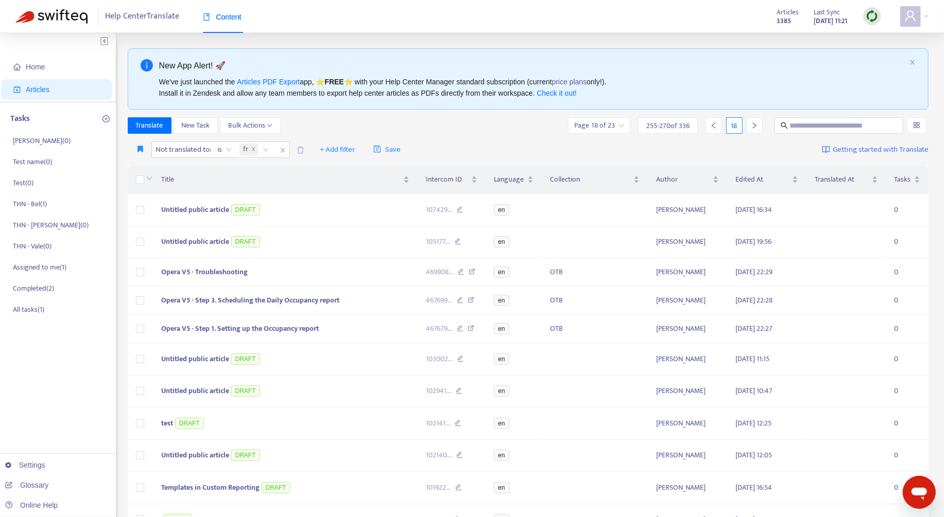
click at [74, 18] on img at bounding box center [51, 16] width 72 height 14
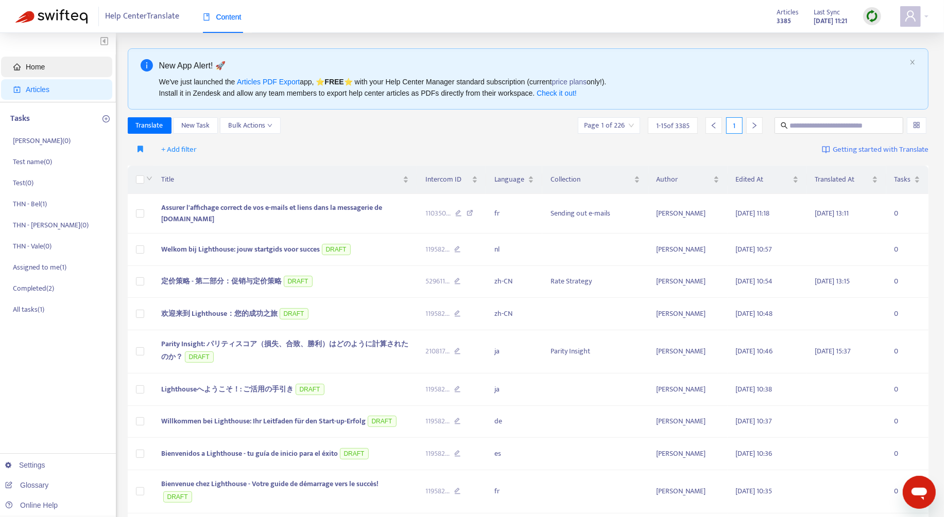
click at [65, 64] on span "Home" at bounding box center [58, 67] width 91 height 21
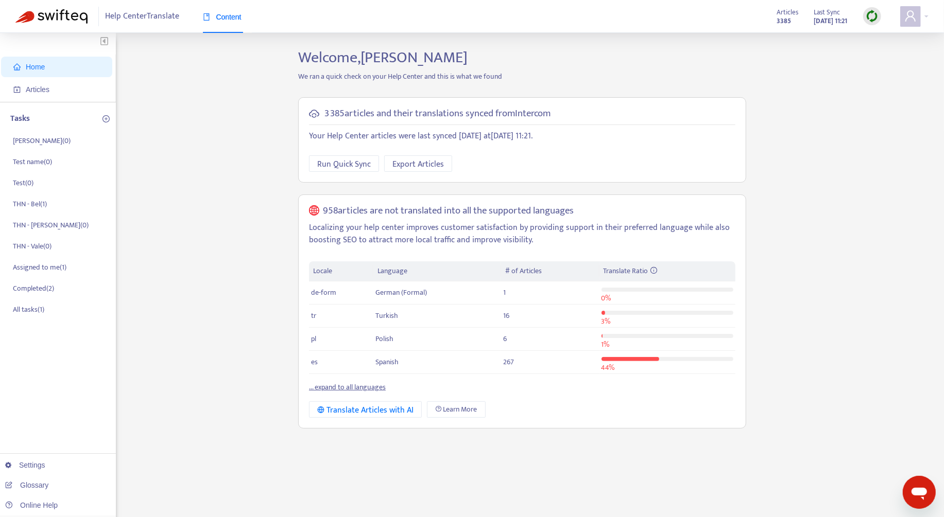
click at [359, 383] on link "... expand to all languages" at bounding box center [347, 387] width 77 height 12
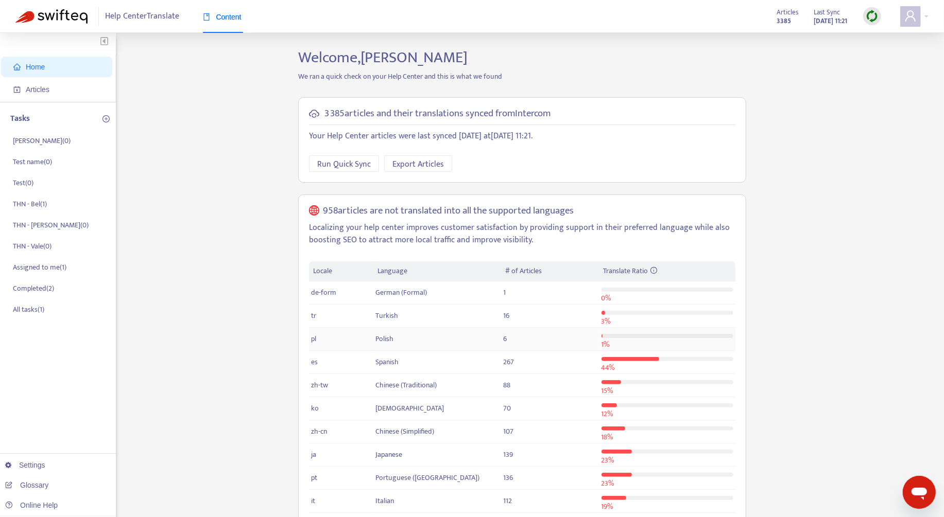
scroll to position [147, 0]
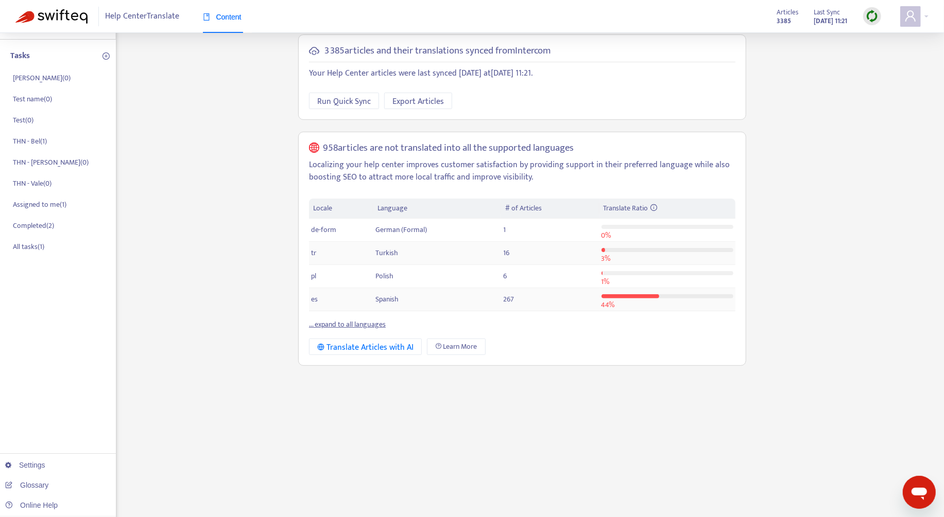
scroll to position [132, 0]
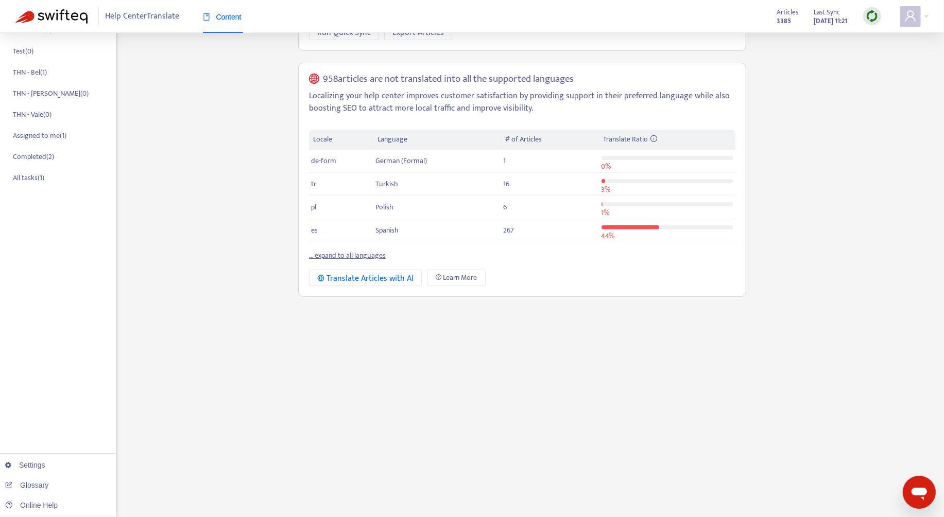
click at [376, 256] on link "... expand to all languages" at bounding box center [347, 256] width 77 height 12
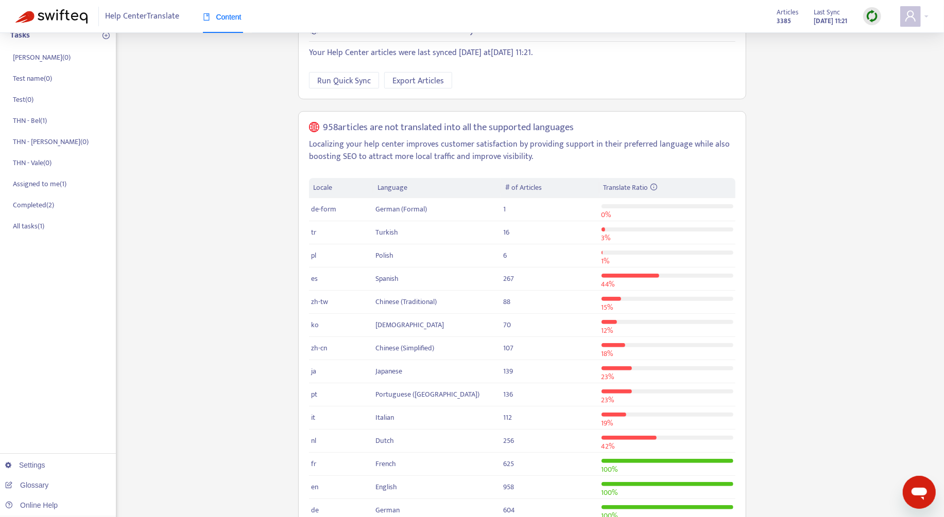
scroll to position [0, 0]
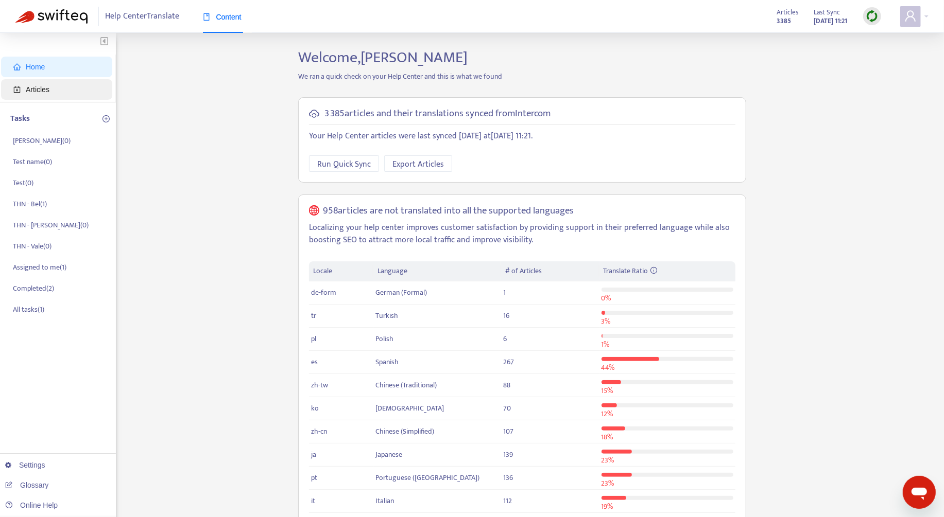
click at [46, 91] on span "Articles" at bounding box center [38, 89] width 24 height 8
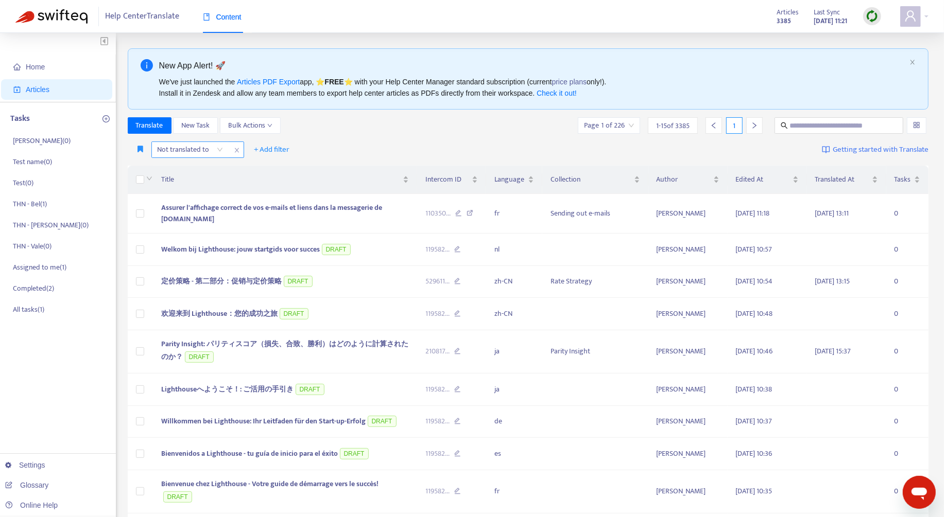
click at [173, 147] on div at bounding box center [185, 150] width 62 height 12
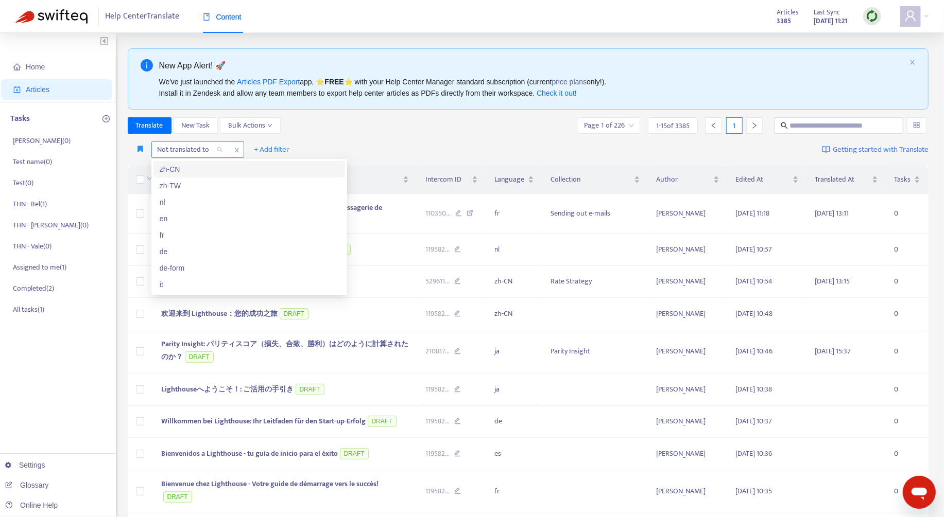
click at [234, 148] on icon "close" at bounding box center [237, 150] width 6 height 6
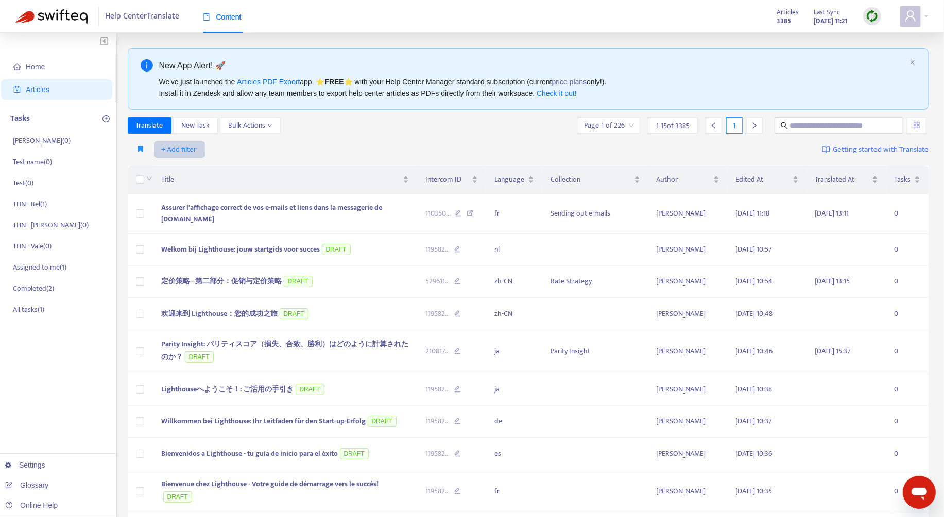
click at [195, 148] on span "+ Add filter" at bounding box center [180, 150] width 36 height 12
click at [194, 180] on li "Not translated to" at bounding box center [193, 186] width 77 height 16
click at [192, 148] on div at bounding box center [185, 150] width 62 height 12
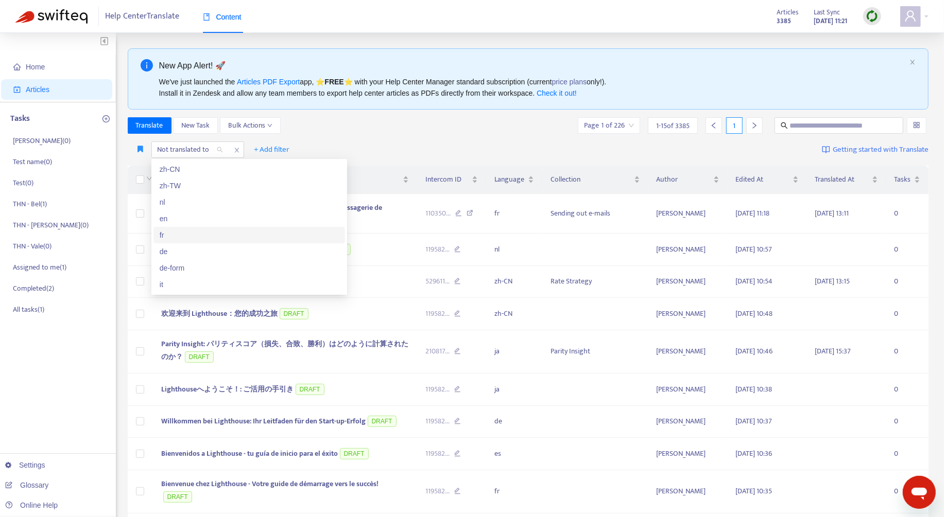
click at [202, 232] on div "fr" at bounding box center [249, 235] width 179 height 11
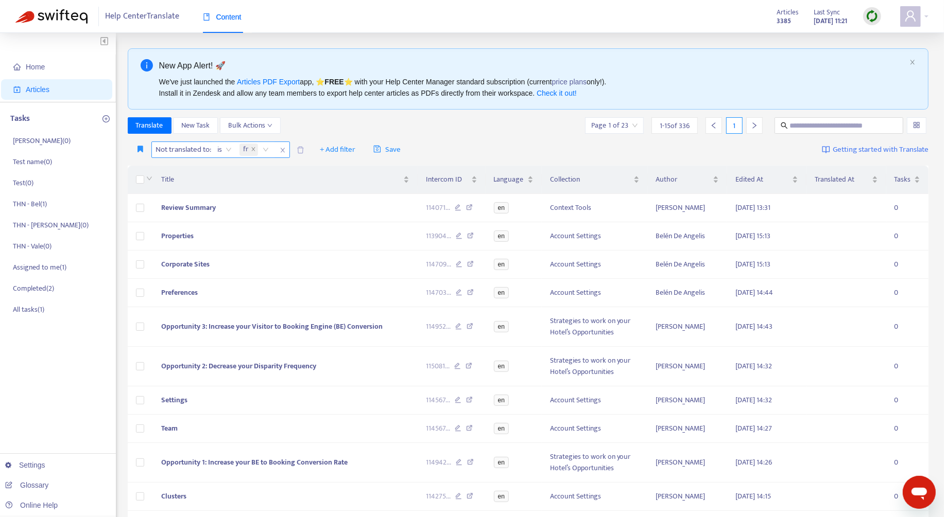
click at [282, 148] on icon "close" at bounding box center [282, 150] width 4 height 5
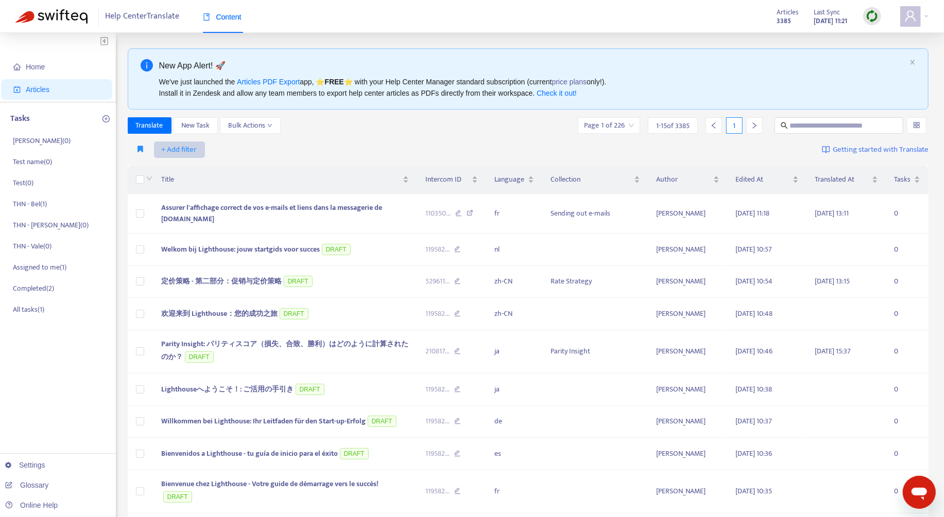
click at [168, 144] on span "+ Add filter" at bounding box center [180, 150] width 36 height 12
click at [186, 172] on span "Language" at bounding box center [194, 169] width 64 height 11
click at [203, 152] on div at bounding box center [185, 150] width 62 height 12
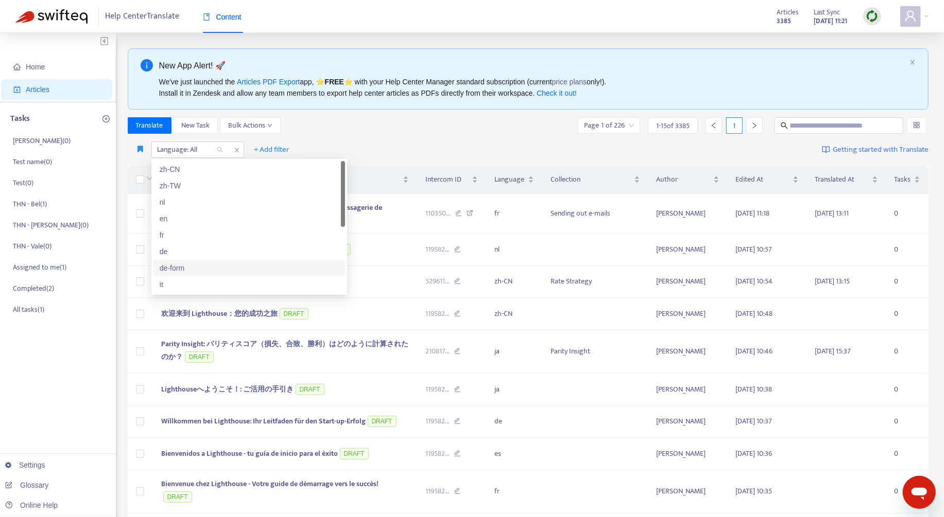
click at [188, 260] on div "de-form" at bounding box center [248, 268] width 191 height 16
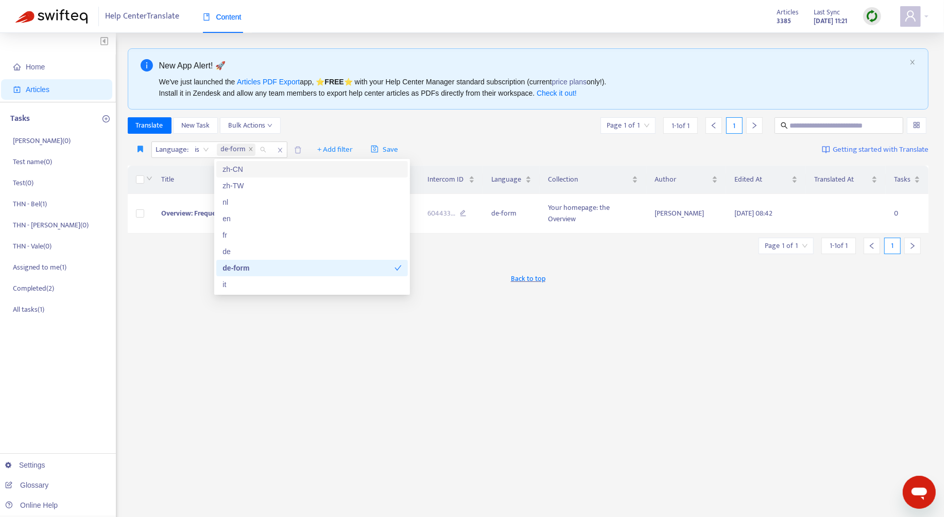
click at [475, 106] on div "New App Alert! 🚀 We've just launched the Articles PDF Export app, ⭐ FREE ⭐️ wit…" at bounding box center [528, 78] width 801 height 61
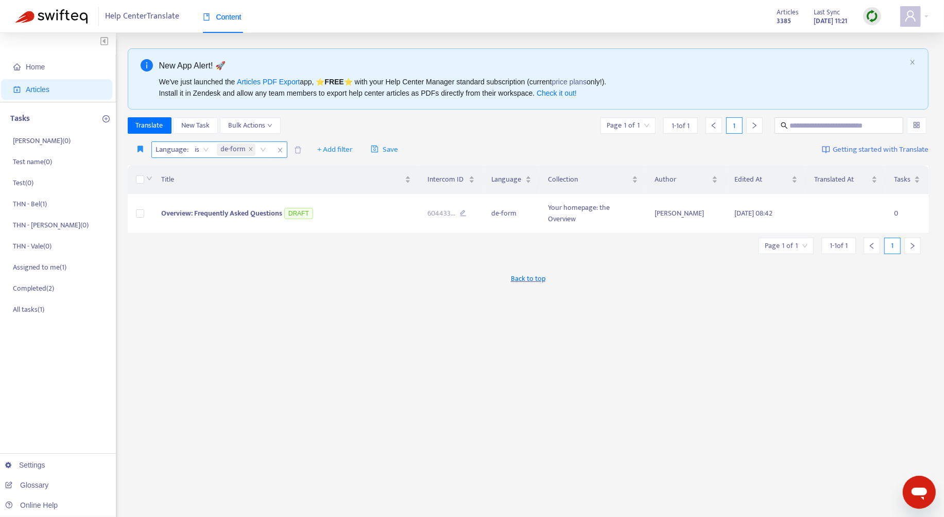
click at [279, 147] on icon "close" at bounding box center [280, 150] width 6 height 6
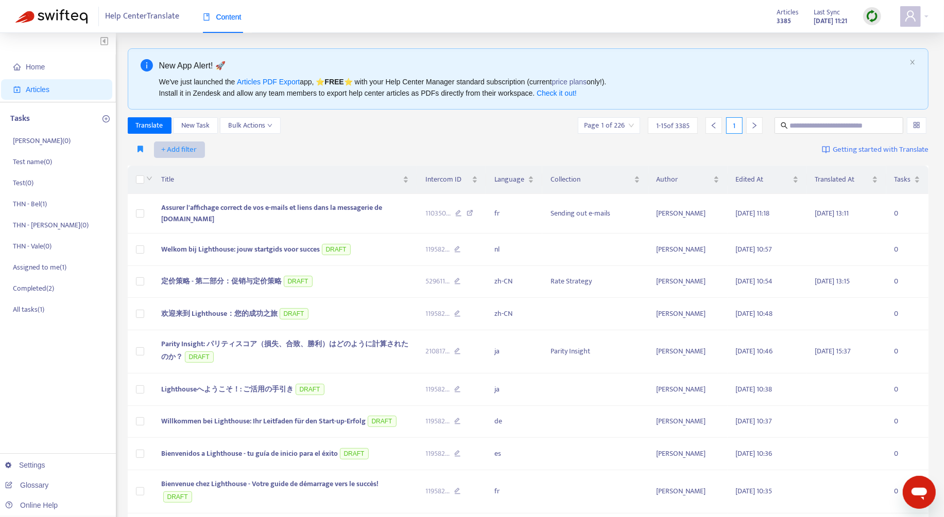
click at [195, 147] on span "+ Add filter" at bounding box center [180, 150] width 36 height 12
click at [196, 166] on span "Language" at bounding box center [194, 169] width 64 height 11
click at [208, 150] on div at bounding box center [185, 150] width 62 height 12
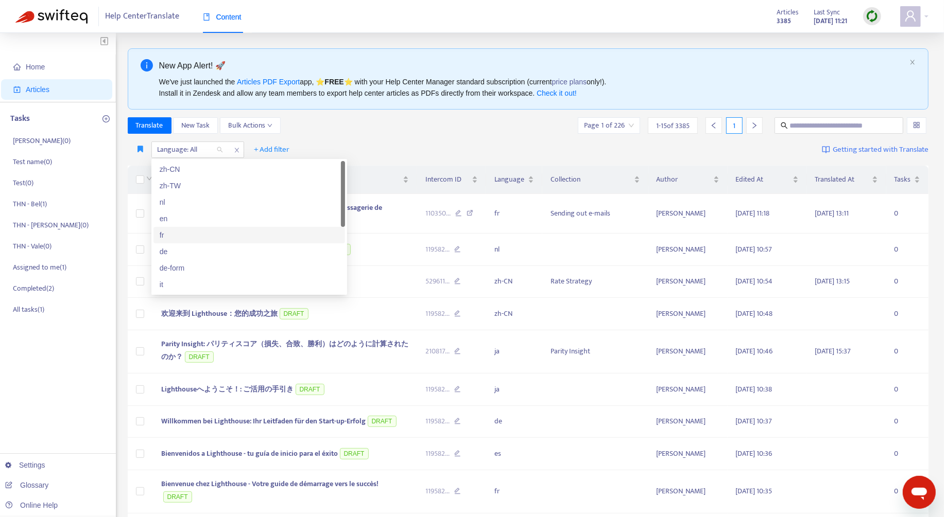
click at [202, 230] on div "fr" at bounding box center [249, 235] width 179 height 11
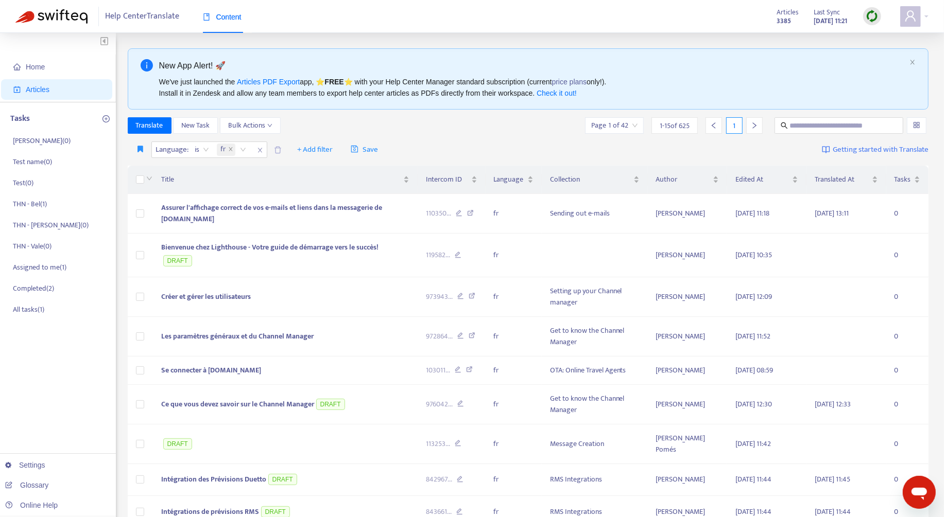
click at [414, 133] on div "Translate New Task Bulk Actions Page 1 of 42 1 - 15 of 625 1" at bounding box center [528, 125] width 801 height 16
click at [316, 148] on span "+ Add filter" at bounding box center [315, 150] width 36 height 12
click at [329, 224] on span "Draft" at bounding box center [329, 219] width 64 height 11
click at [317, 150] on input "search" at bounding box center [308, 149] width 65 height 15
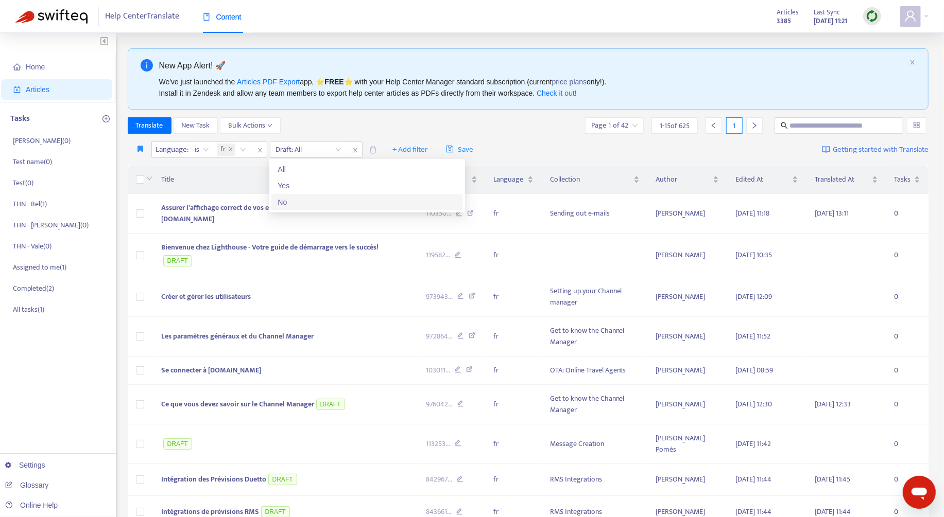
click at [316, 197] on div "No" at bounding box center [366, 202] width 179 height 11
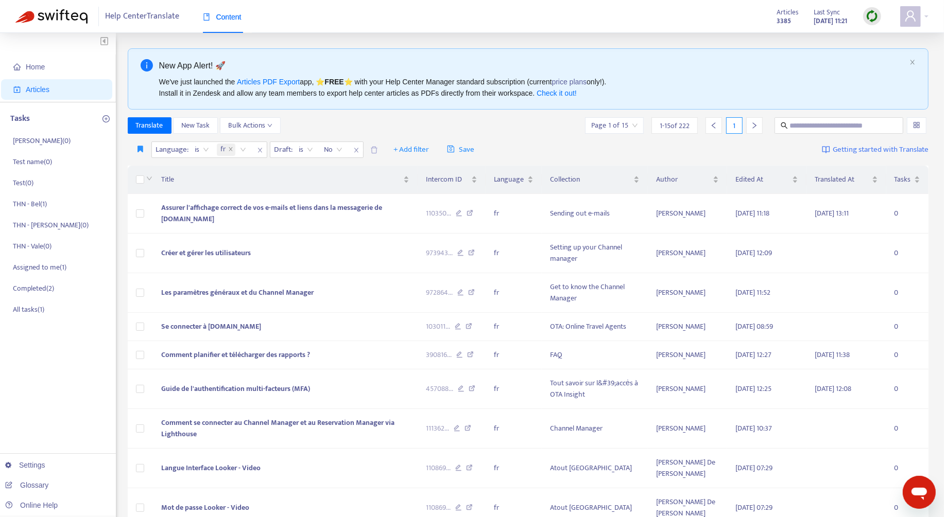
click at [364, 125] on div "Translate New Task Bulk Actions Page 1 of 15 1 - 15 of 222 1" at bounding box center [528, 125] width 801 height 16
click at [229, 150] on icon "close" at bounding box center [231, 150] width 4 height 4
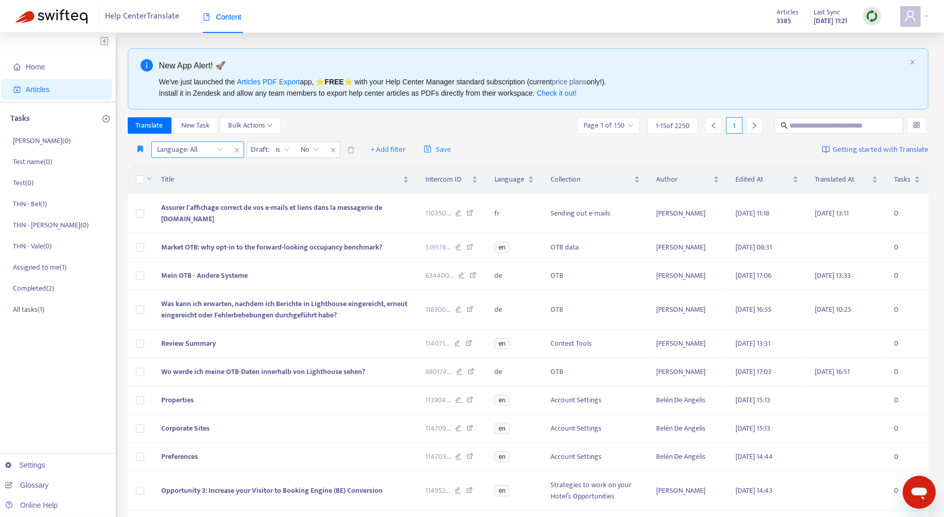
click at [213, 150] on div at bounding box center [185, 150] width 62 height 12
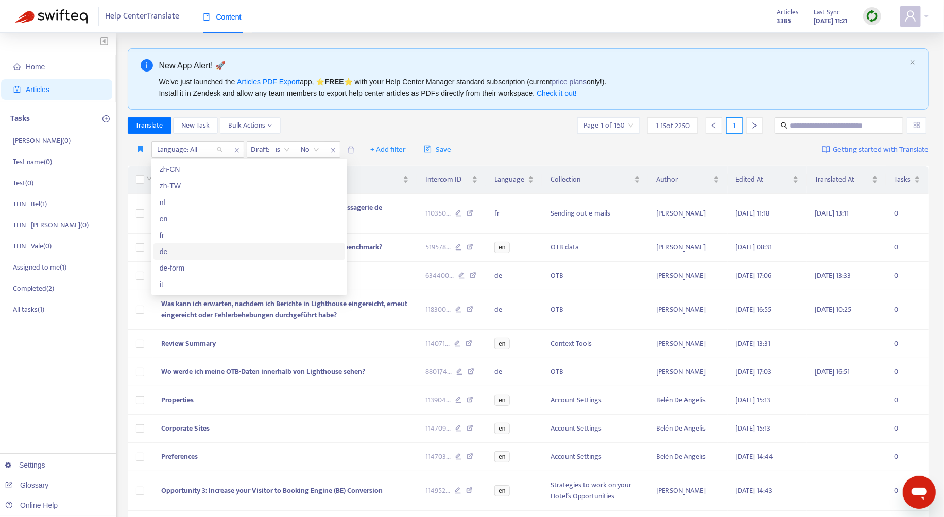
click at [197, 248] on div "de" at bounding box center [249, 251] width 179 height 11
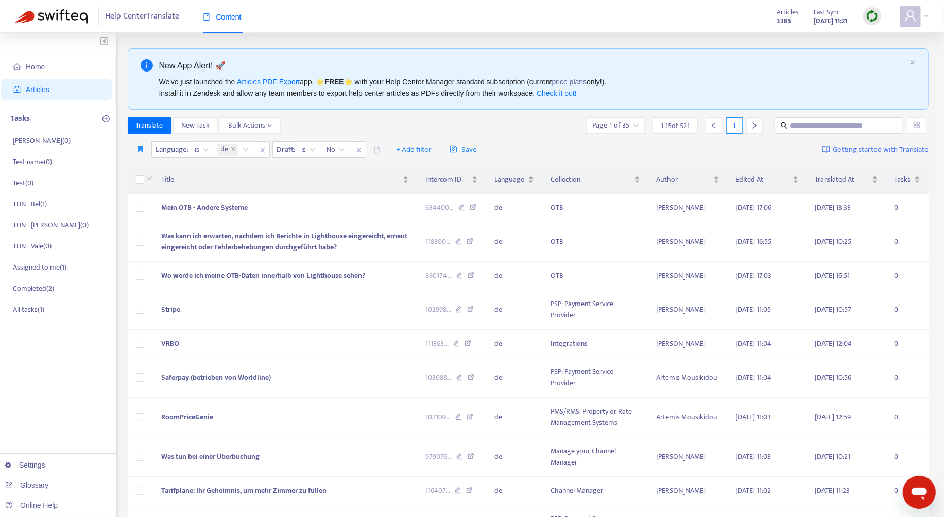
click at [448, 117] on div "Translate New Task Bulk Actions Page 1 of 35 1 - 15 of 521 1" at bounding box center [528, 125] width 801 height 16
click at [355, 246] on span "Was kann ich erwarten, nachdem ich Berichte in Lighthouse eingereicht, erneut e…" at bounding box center [284, 241] width 246 height 23
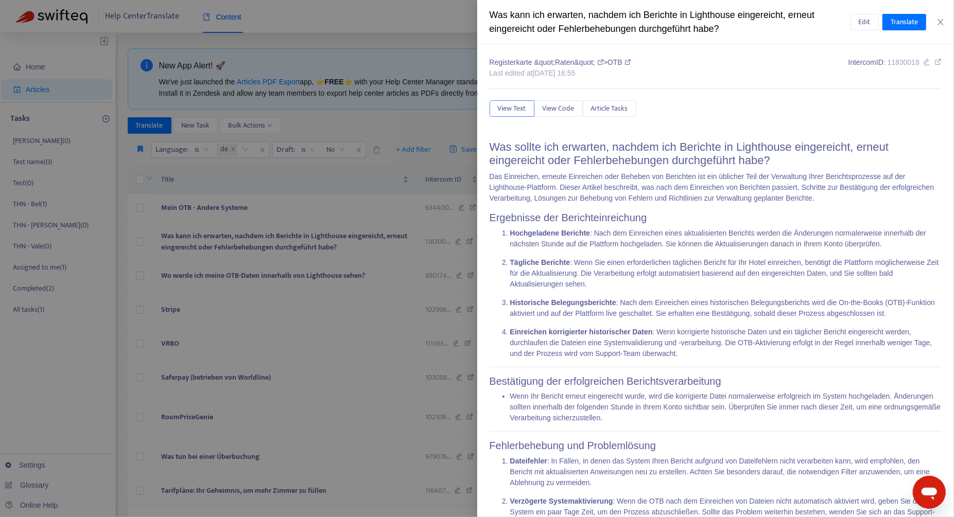
click at [934, 63] on icon at bounding box center [937, 61] width 7 height 7
click at [937, 23] on icon "close" at bounding box center [940, 22] width 8 height 8
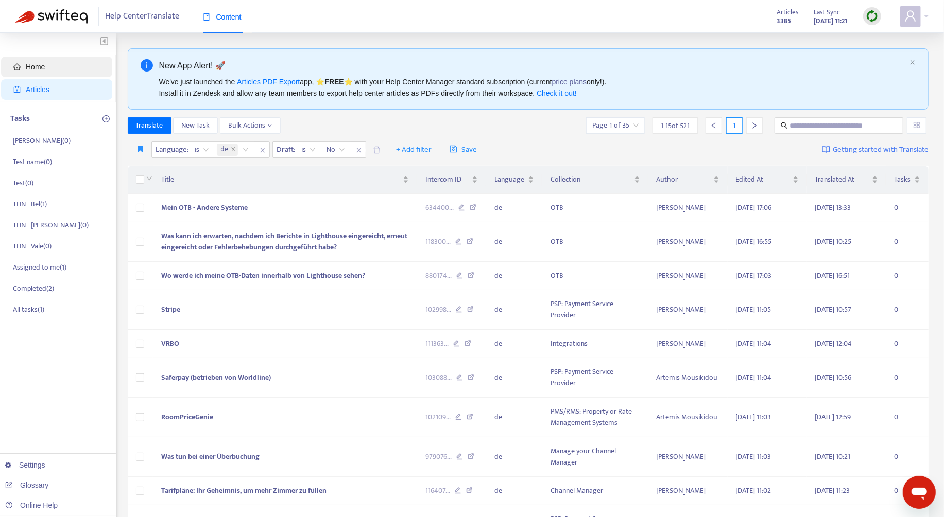
click at [58, 66] on span "Home" at bounding box center [58, 67] width 91 height 21
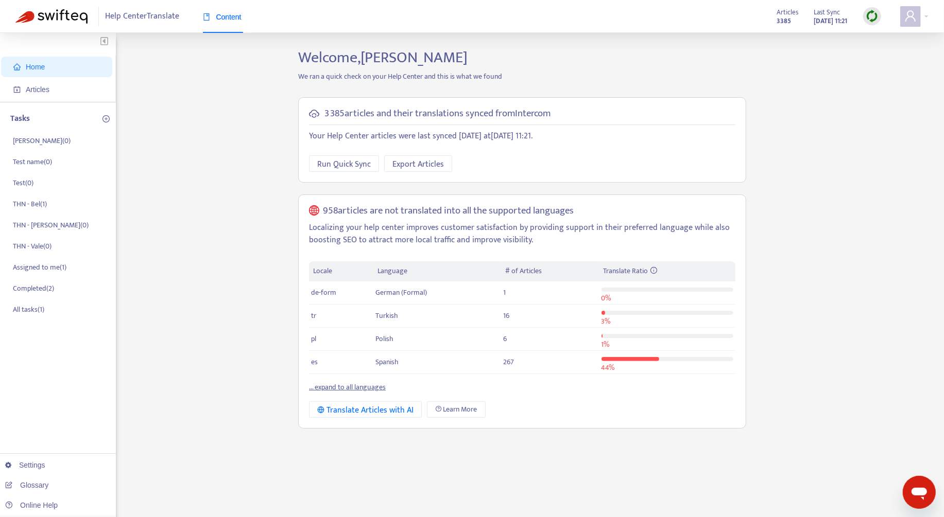
click at [363, 381] on link "... expand to all languages" at bounding box center [347, 387] width 77 height 12
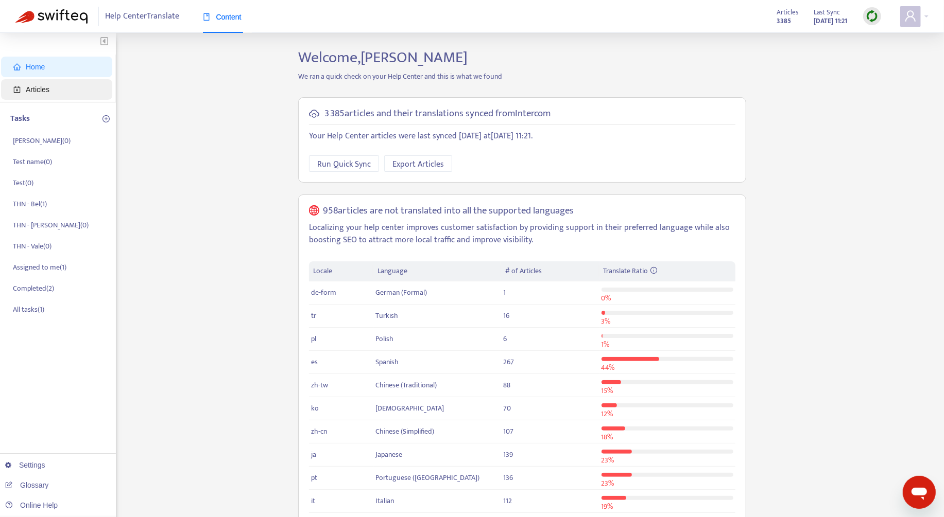
click at [76, 89] on span "Articles" at bounding box center [58, 89] width 91 height 21
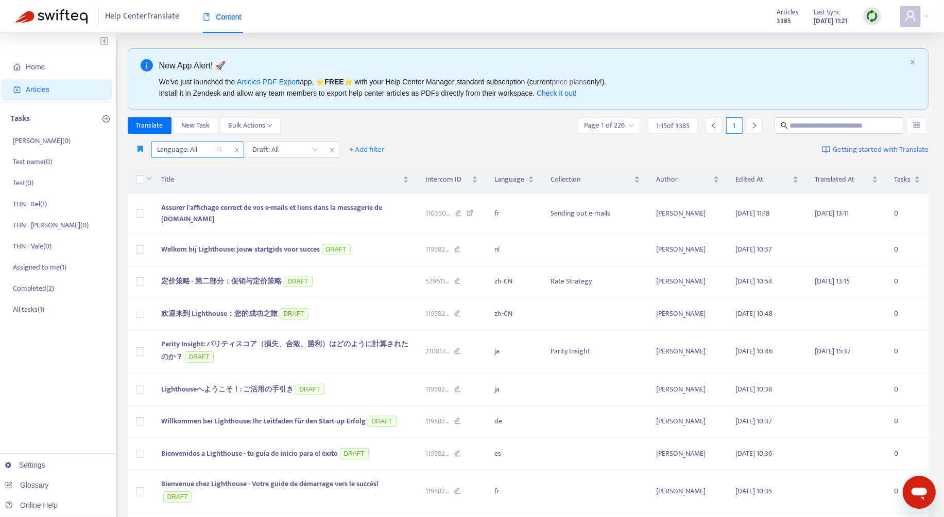
click at [188, 148] on div at bounding box center [185, 150] width 62 height 12
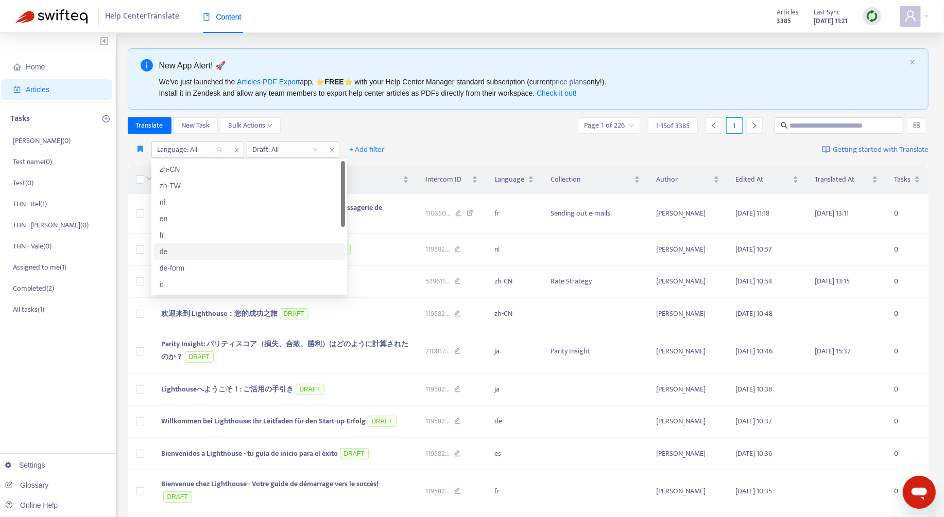
click at [216, 251] on div "de" at bounding box center [249, 251] width 179 height 11
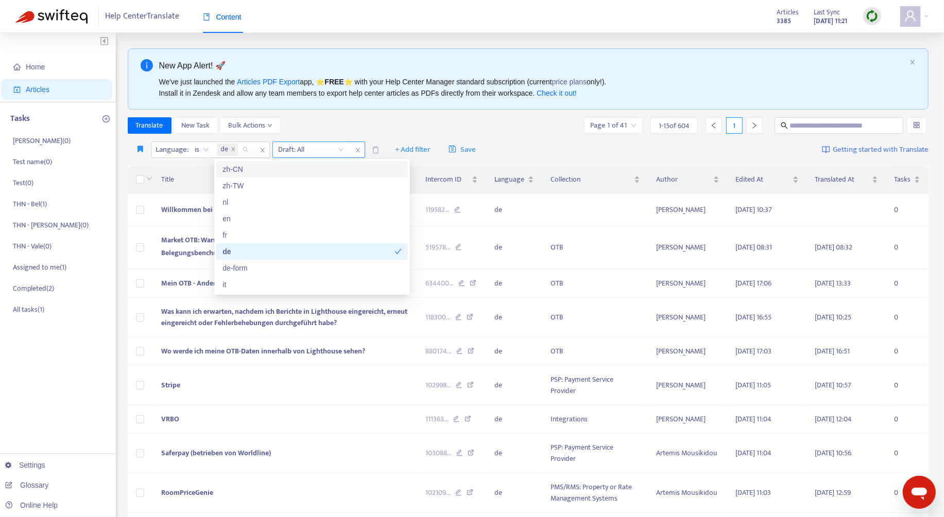
click at [298, 144] on input "search" at bounding box center [310, 149] width 65 height 15
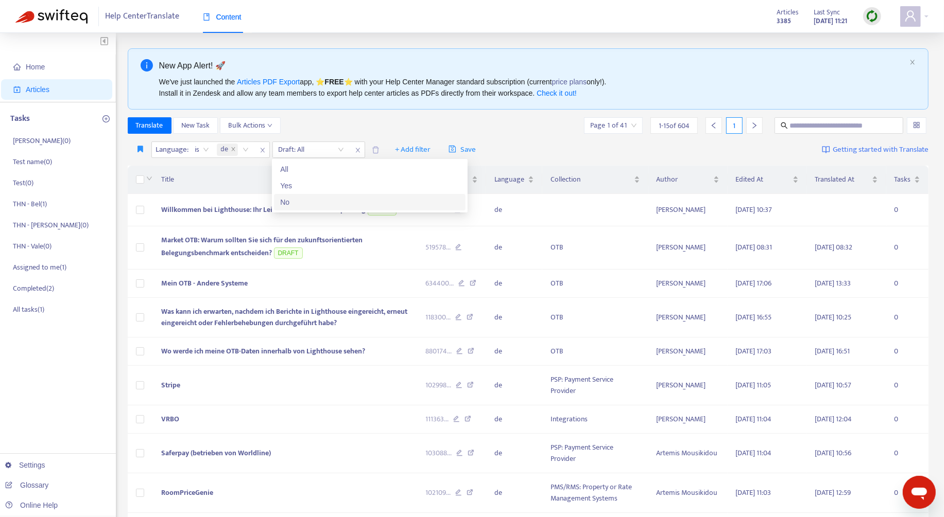
click at [308, 203] on div "No" at bounding box center [369, 202] width 179 height 11
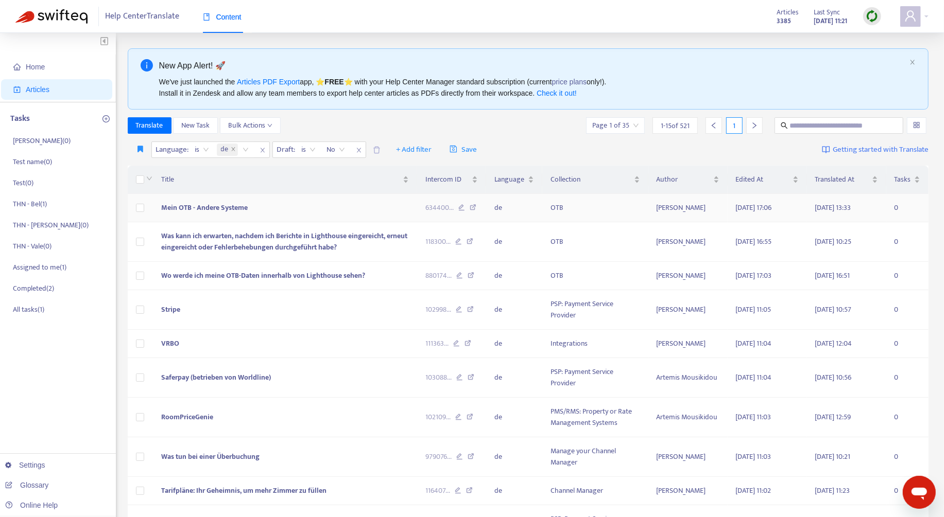
click at [302, 210] on td "Mein OTB - Andere Systeme" at bounding box center [285, 208] width 265 height 28
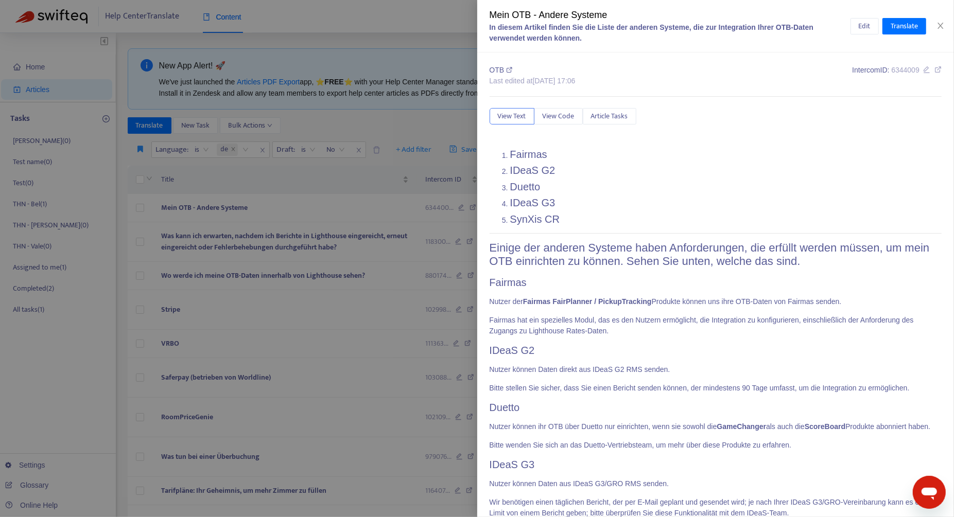
click at [353, 274] on div at bounding box center [477, 258] width 954 height 517
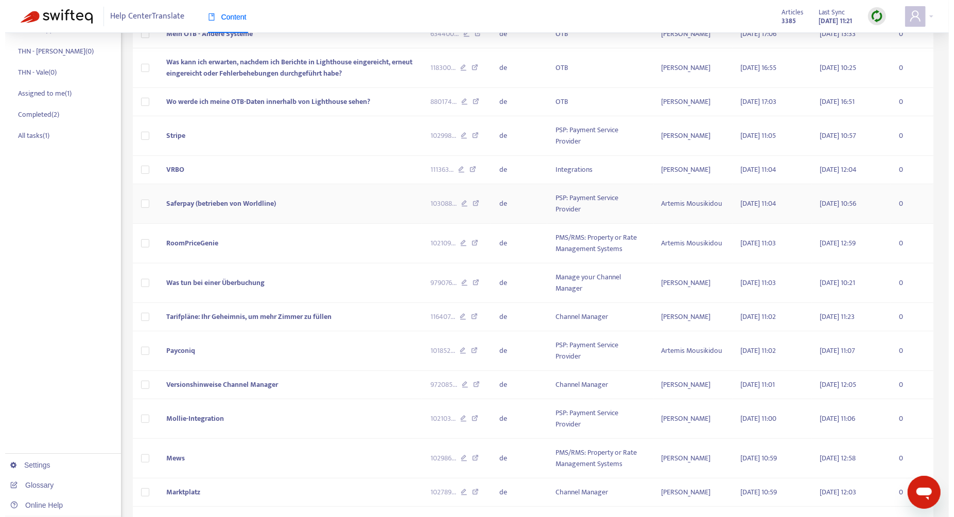
scroll to position [257, 0]
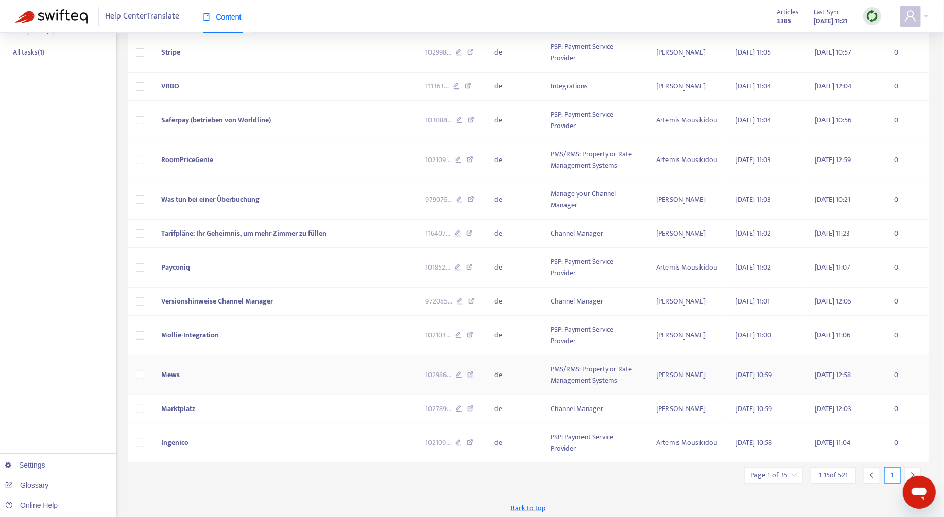
click at [292, 375] on td "Mews" at bounding box center [285, 376] width 265 height 40
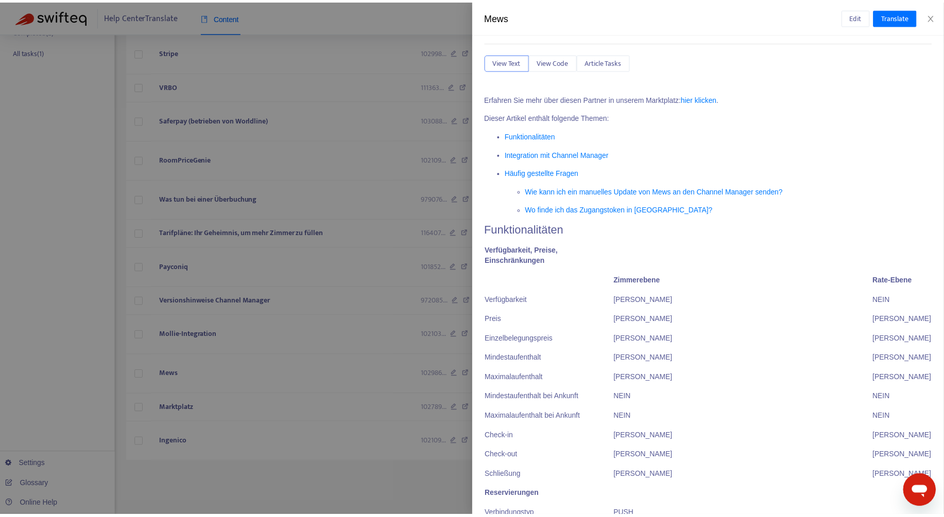
scroll to position [0, 0]
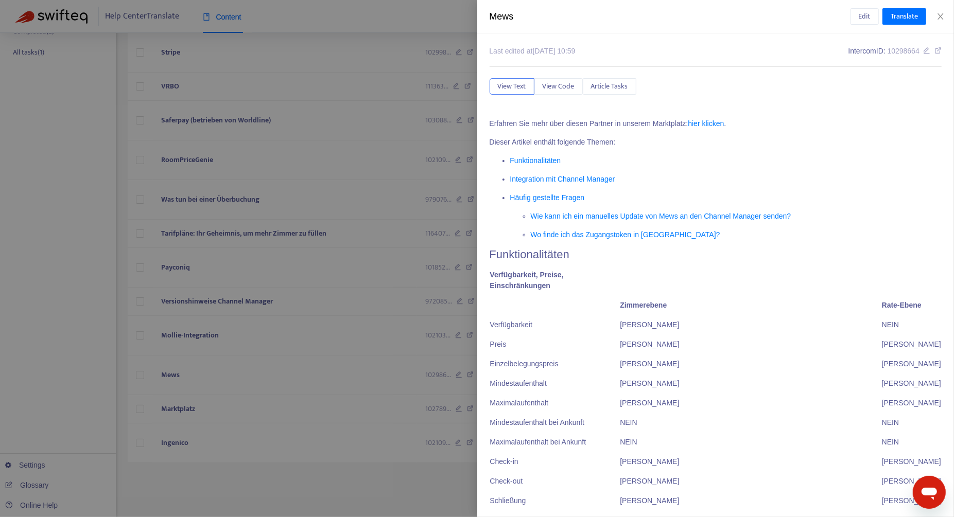
click at [387, 166] on div at bounding box center [477, 258] width 954 height 517
